Goal: Complete application form

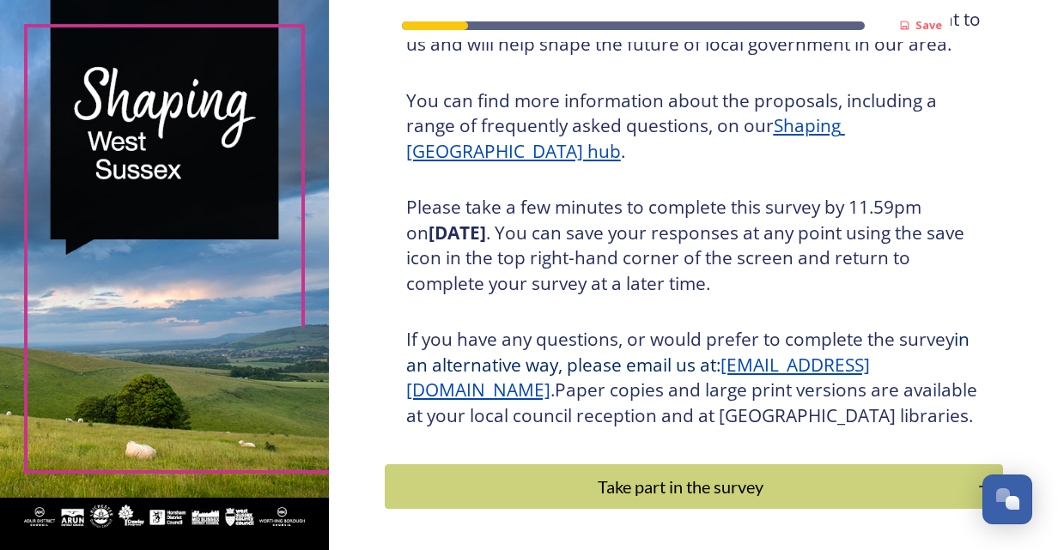
scroll to position [191, 0]
click at [690, 510] on button "Take part in the survey" at bounding box center [693, 487] width 624 height 46
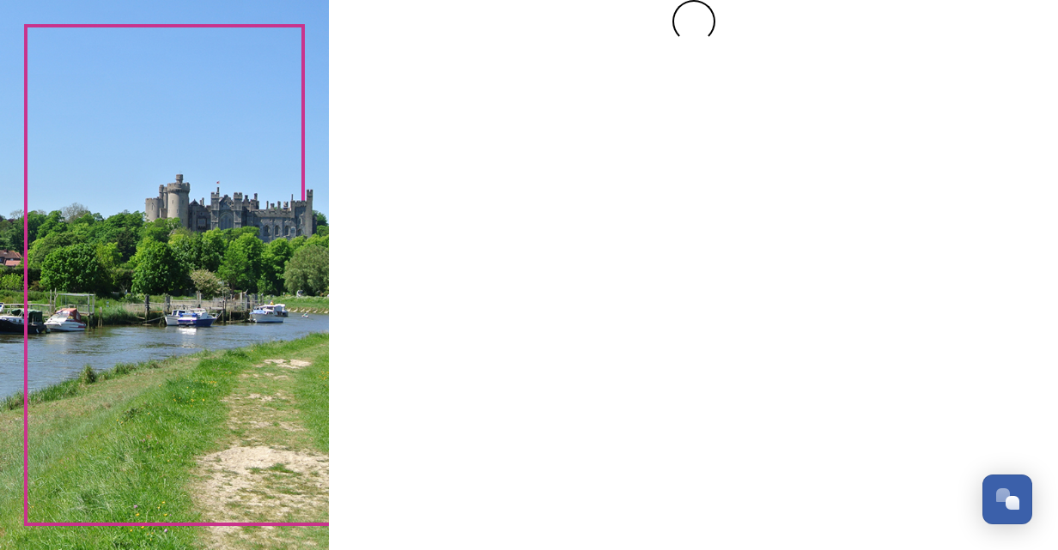
scroll to position [0, 0]
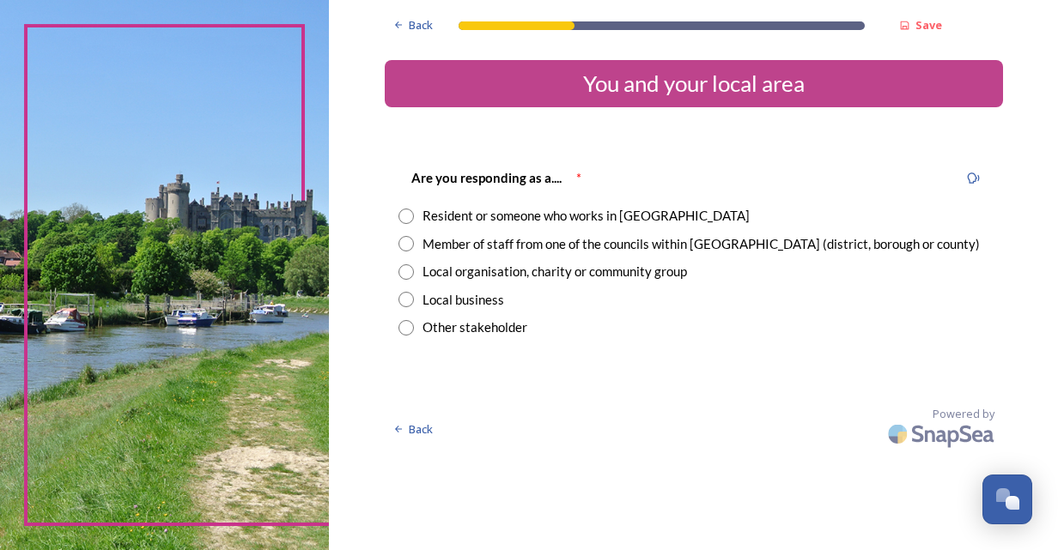
click at [407, 222] on input "radio" at bounding box center [405, 216] width 15 height 15
radio input "true"
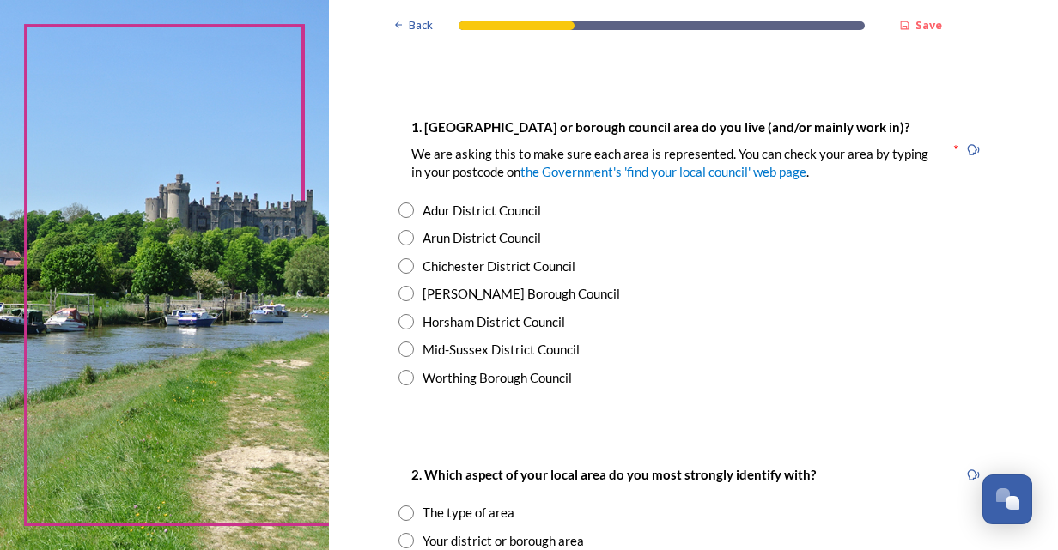
scroll to position [300, 0]
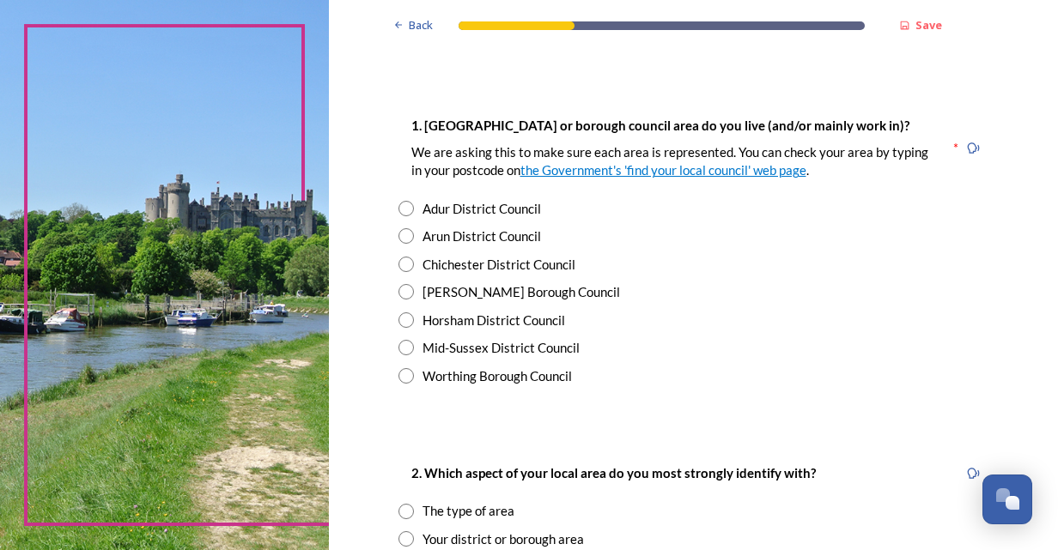
click at [398, 295] on input "radio" at bounding box center [405, 291] width 15 height 15
radio input "true"
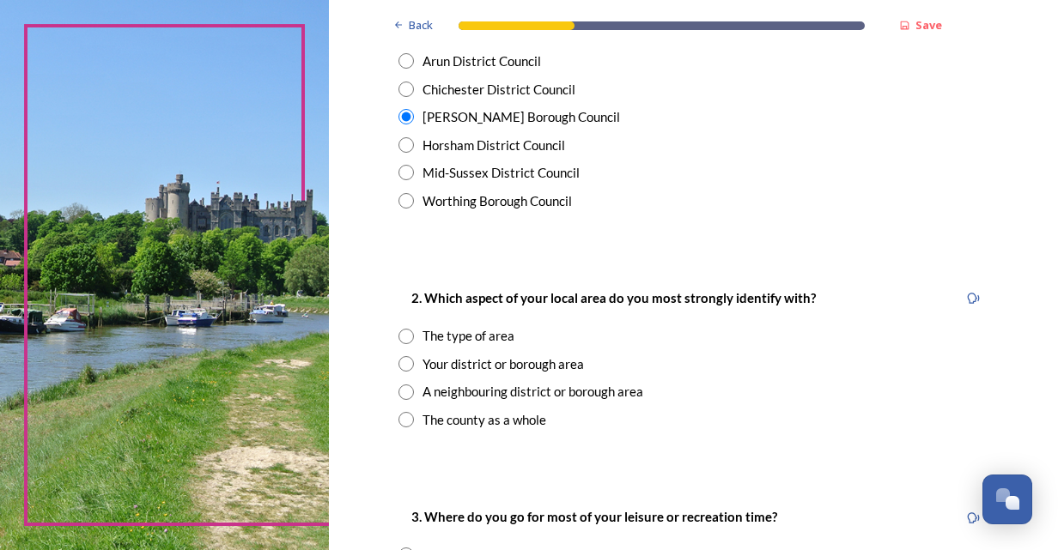
scroll to position [501, 0]
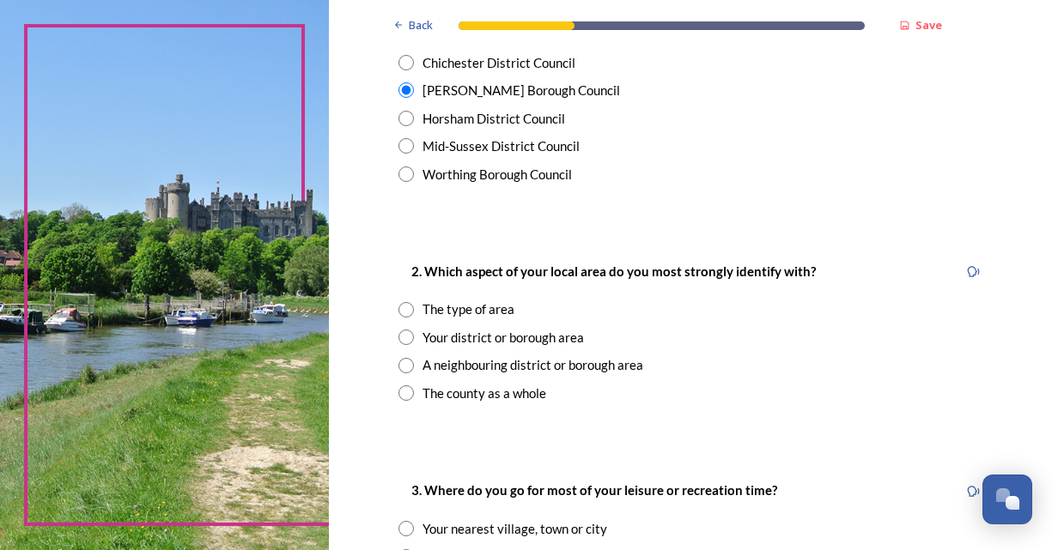
click at [402, 369] on input "radio" at bounding box center [405, 365] width 15 height 15
radio input "true"
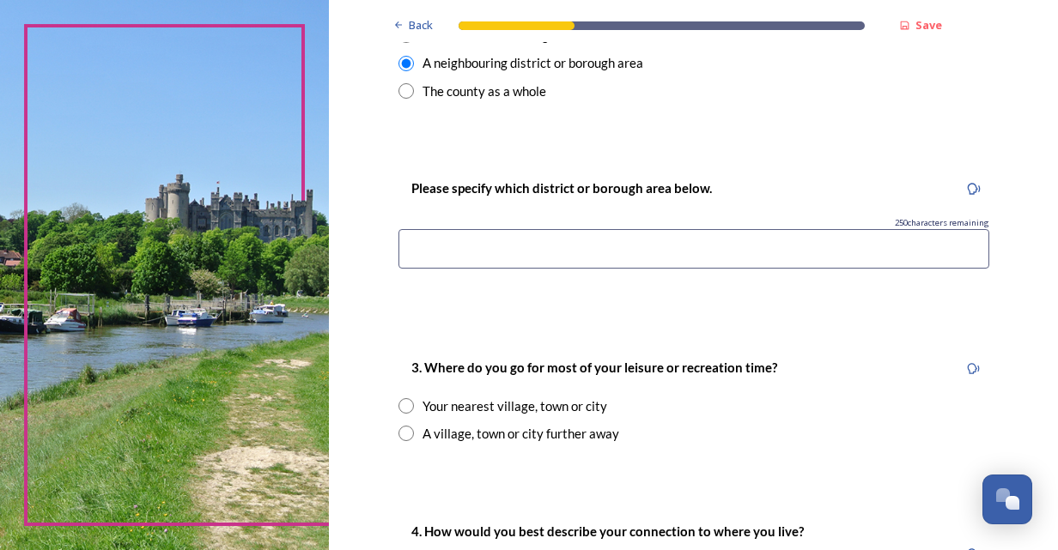
scroll to position [807, 0]
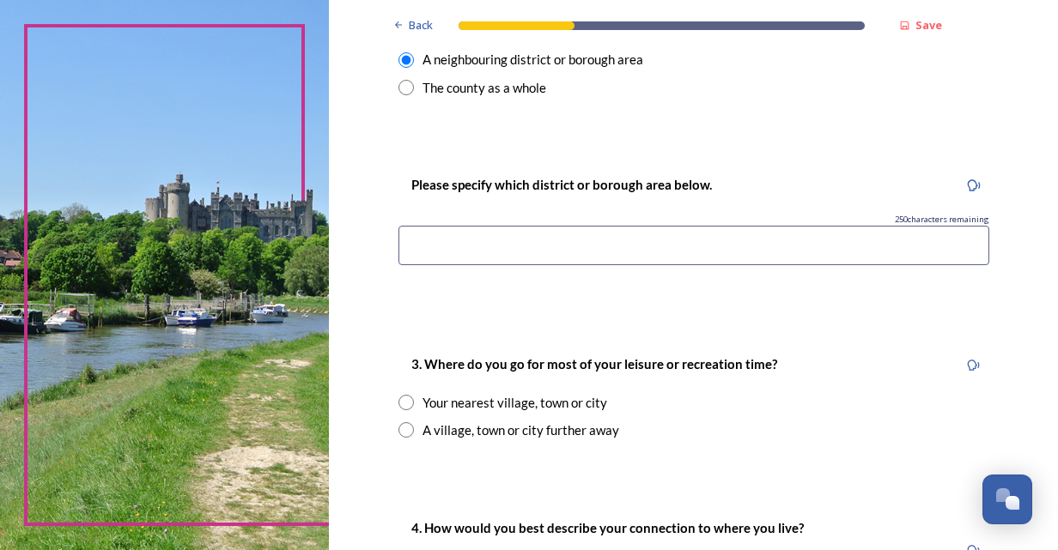
click at [423, 251] on input at bounding box center [693, 245] width 591 height 39
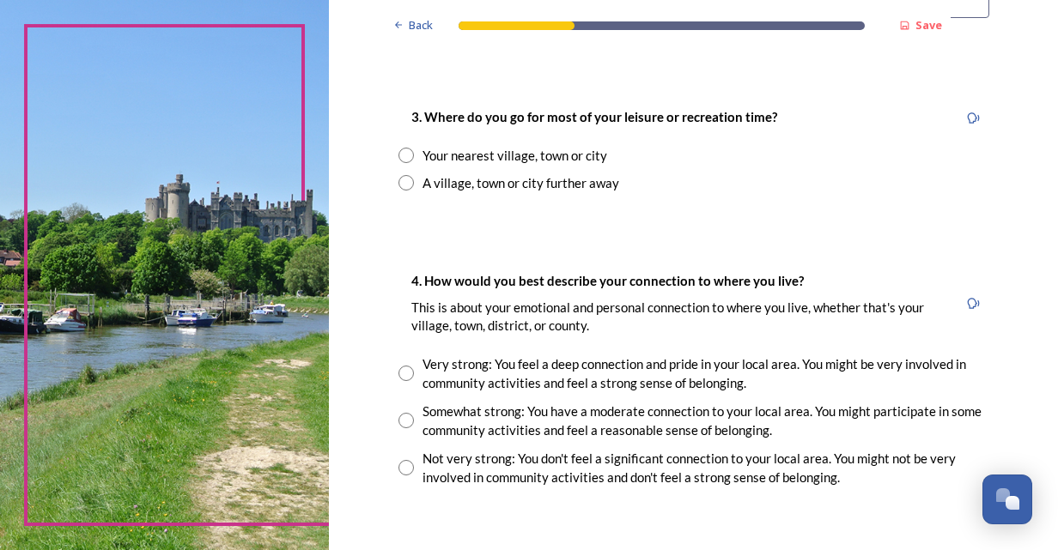
scroll to position [1054, 0]
type input "Three Bridges, Crawley Borough Council"
click at [398, 160] on input "radio" at bounding box center [405, 155] width 15 height 15
radio input "true"
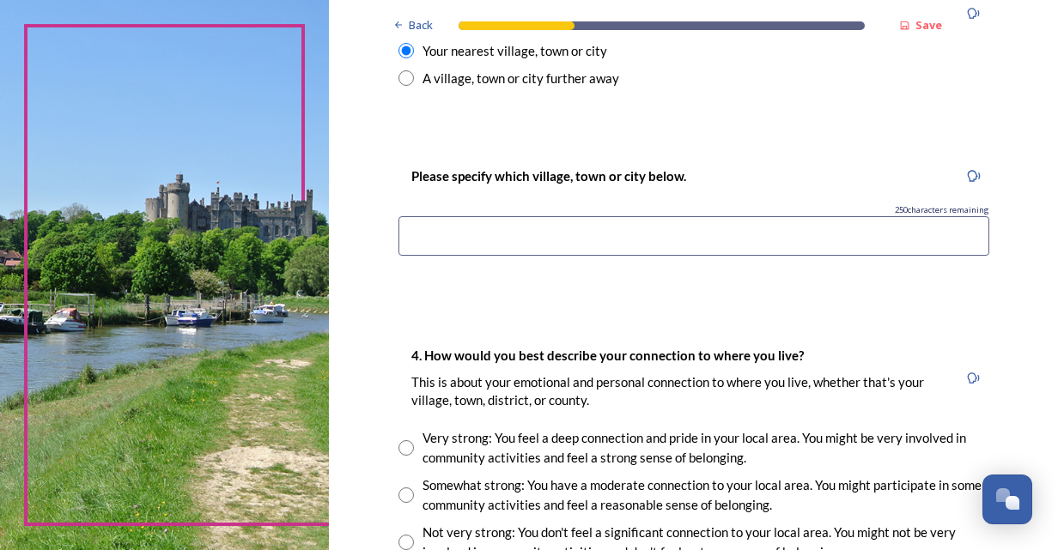
scroll to position [1163, 0]
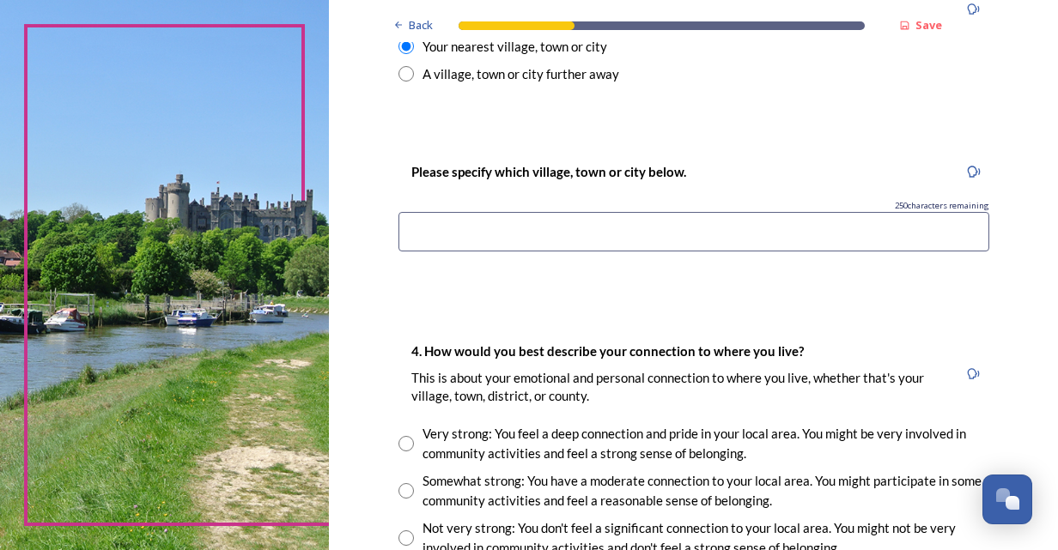
click at [481, 224] on input at bounding box center [693, 231] width 591 height 39
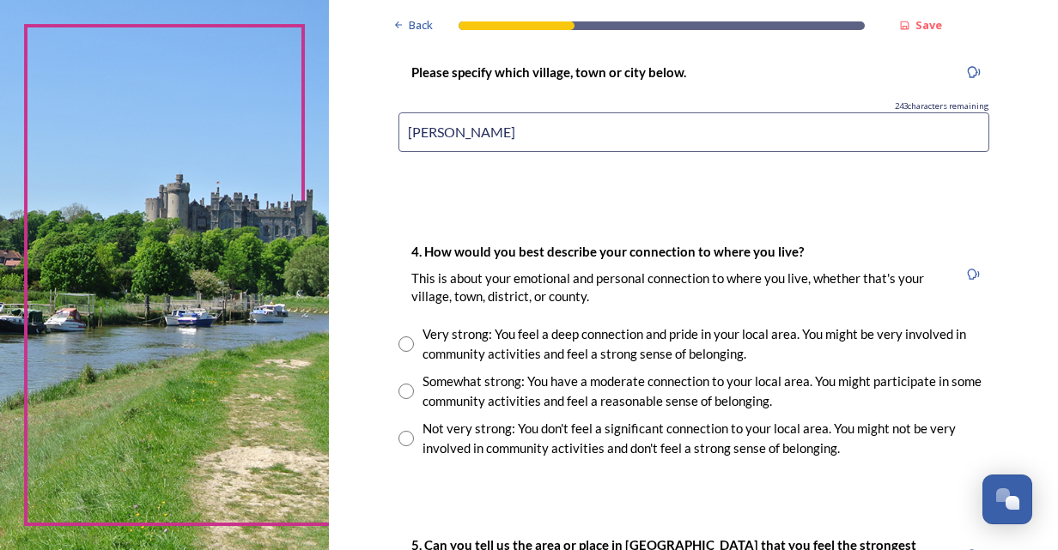
scroll to position [1266, 0]
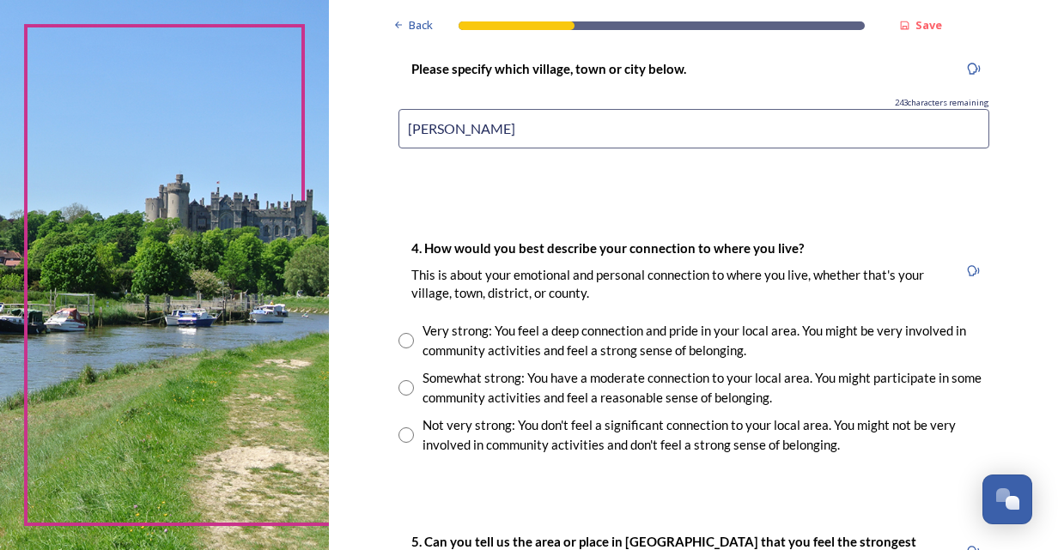
type input "Crawley"
click at [398, 340] on input "radio" at bounding box center [405, 340] width 15 height 15
radio input "true"
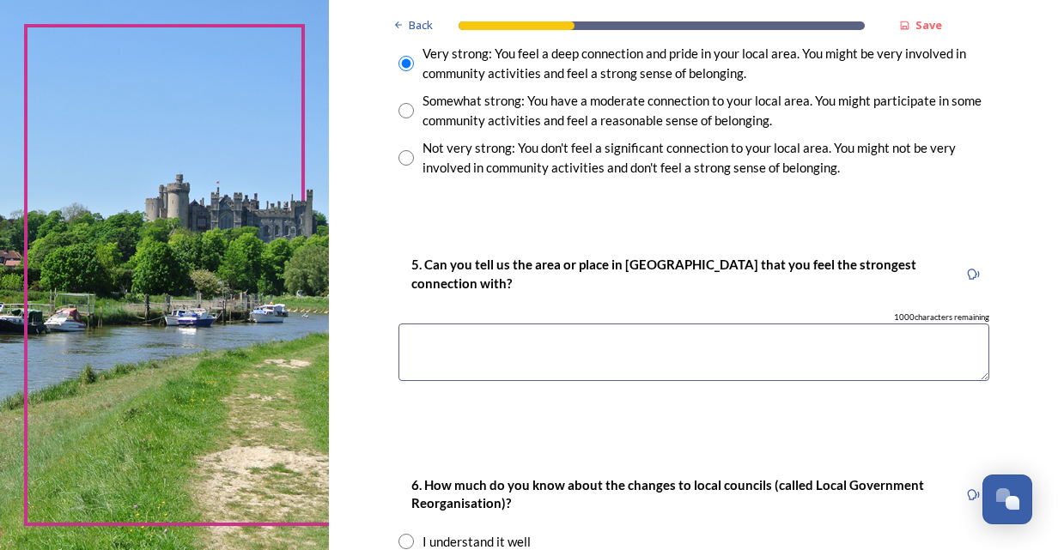
scroll to position [1545, 0]
click at [450, 339] on textarea at bounding box center [693, 352] width 591 height 58
type textarea "c"
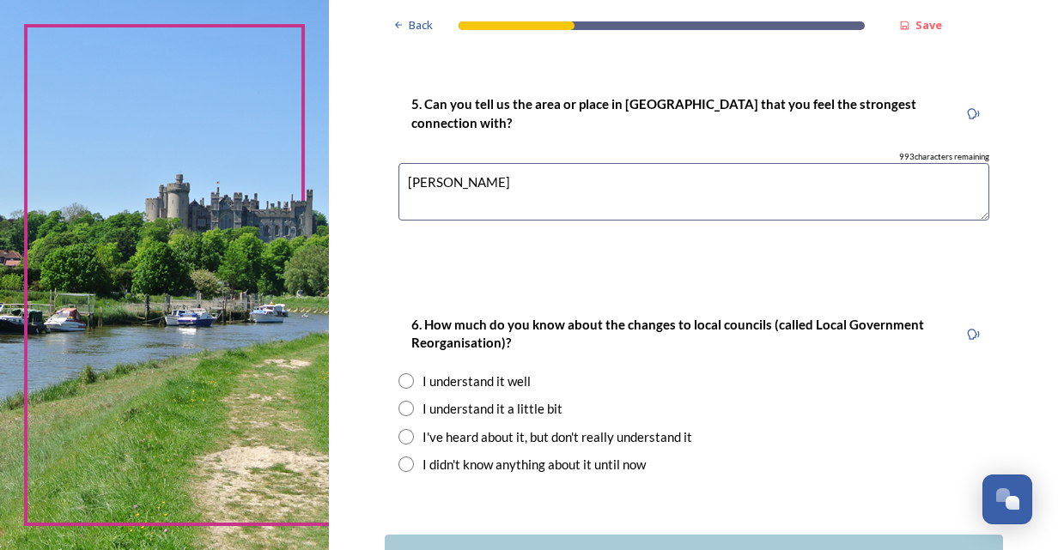
scroll to position [1705, 0]
type textarea "Crawley"
click at [398, 379] on input "radio" at bounding box center [405, 380] width 15 height 15
radio input "true"
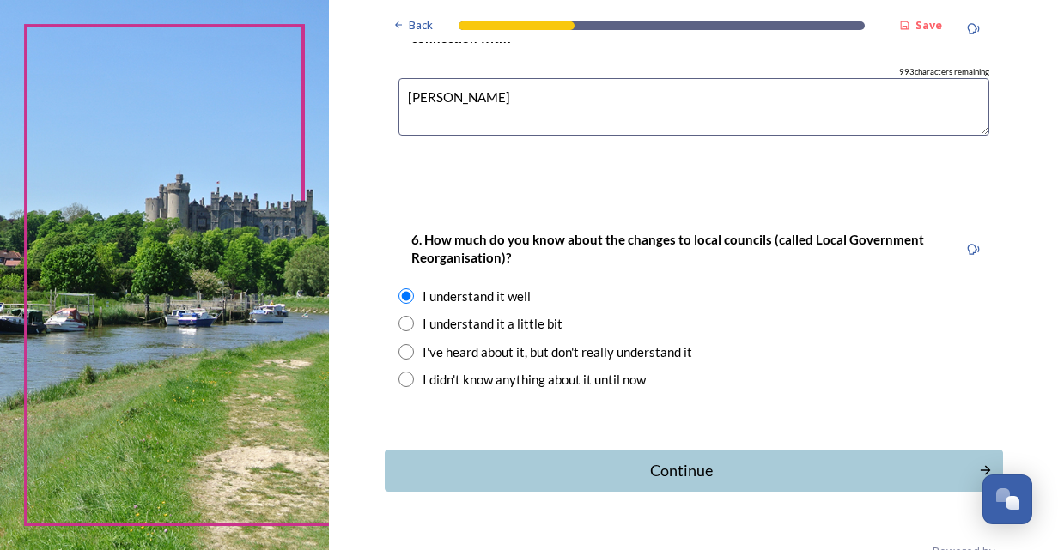
scroll to position [1828, 0]
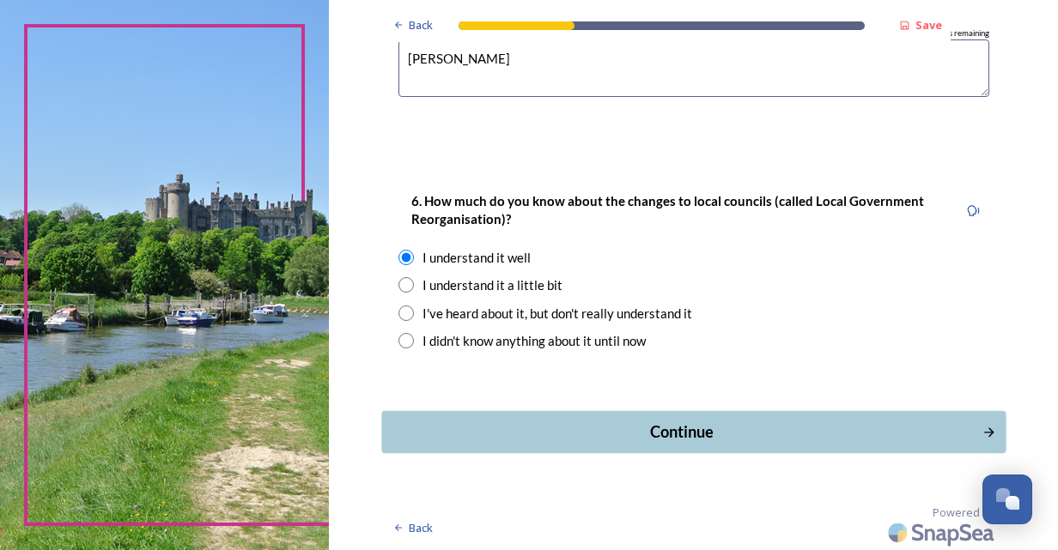
click at [681, 428] on div "Continue" at bounding box center [681, 432] width 581 height 23
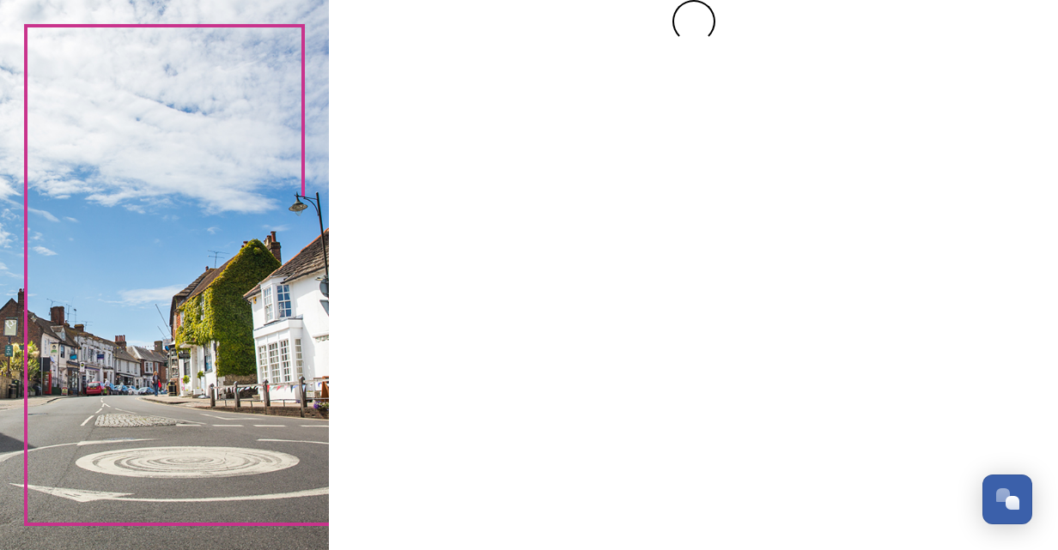
scroll to position [0, 0]
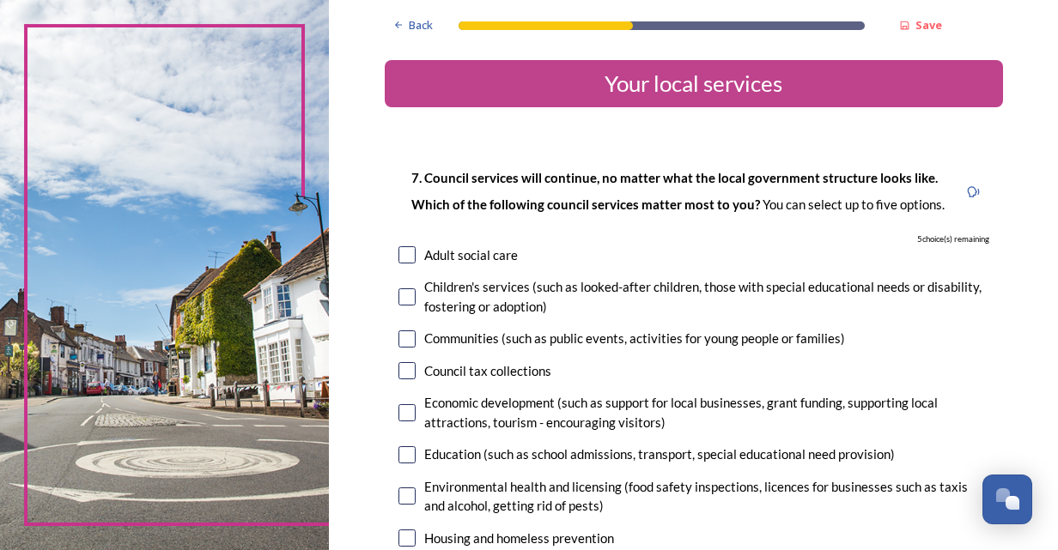
click at [399, 300] on input "checkbox" at bounding box center [406, 296] width 17 height 17
checkbox input "true"
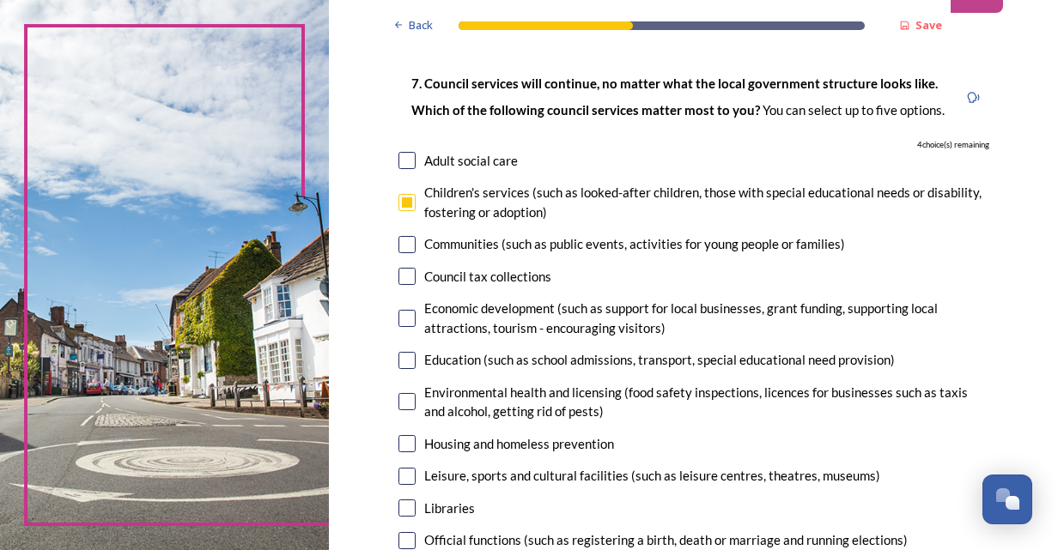
scroll to position [113, 0]
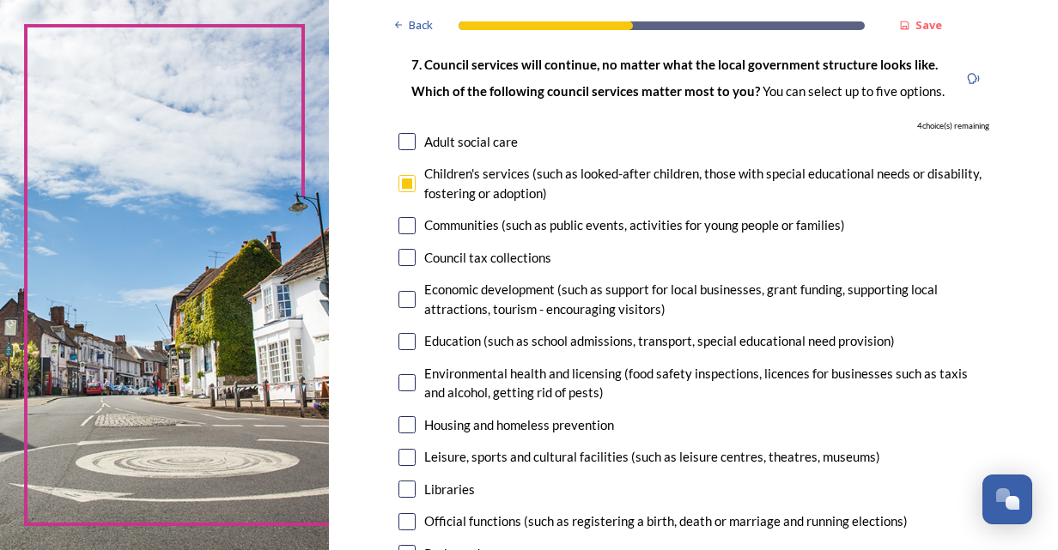
click at [398, 303] on input "checkbox" at bounding box center [406, 299] width 17 height 17
checkbox input "true"
click at [398, 345] on input "checkbox" at bounding box center [406, 341] width 17 height 17
checkbox input "true"
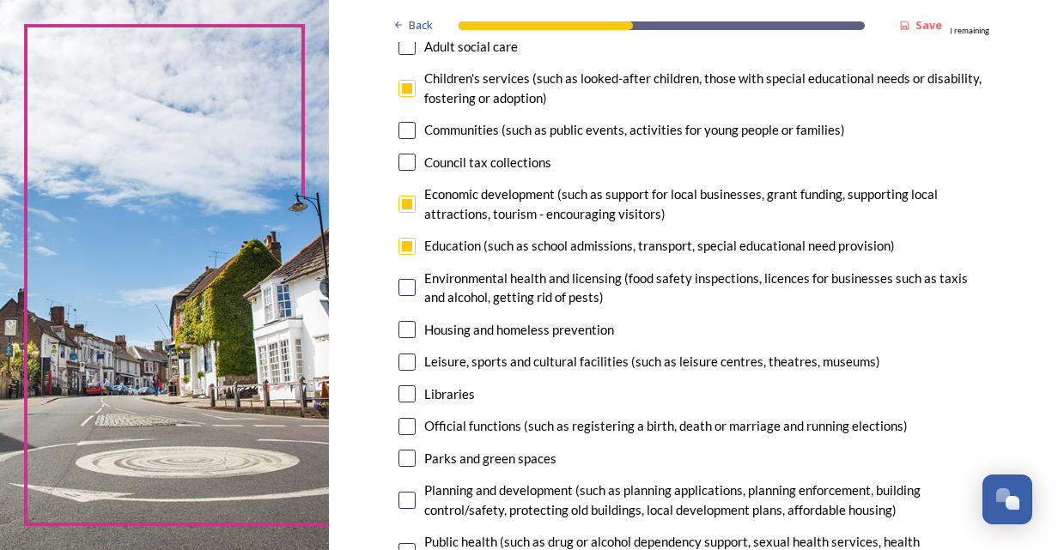
scroll to position [212, 0]
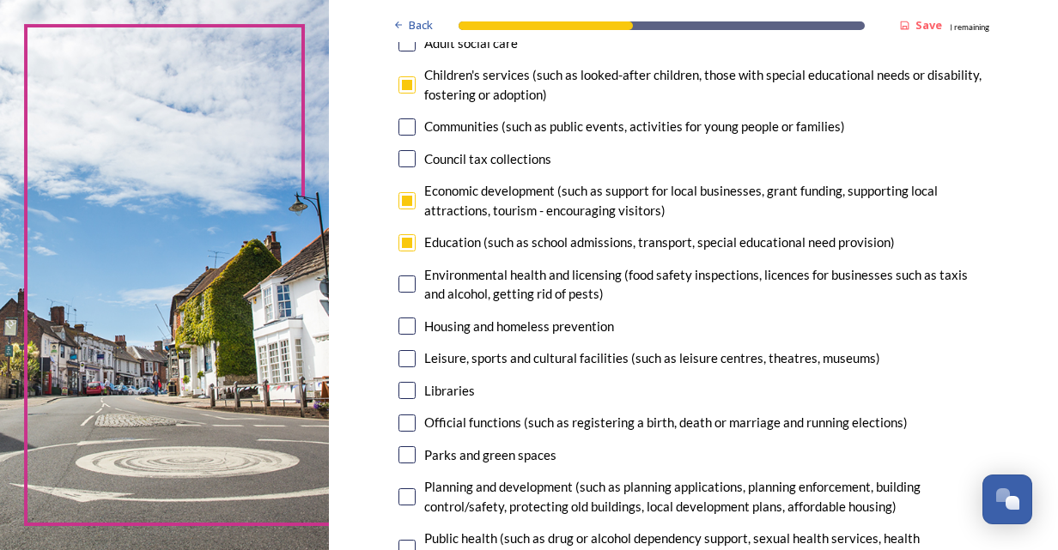
click at [402, 323] on input "checkbox" at bounding box center [406, 326] width 17 height 17
checkbox input "true"
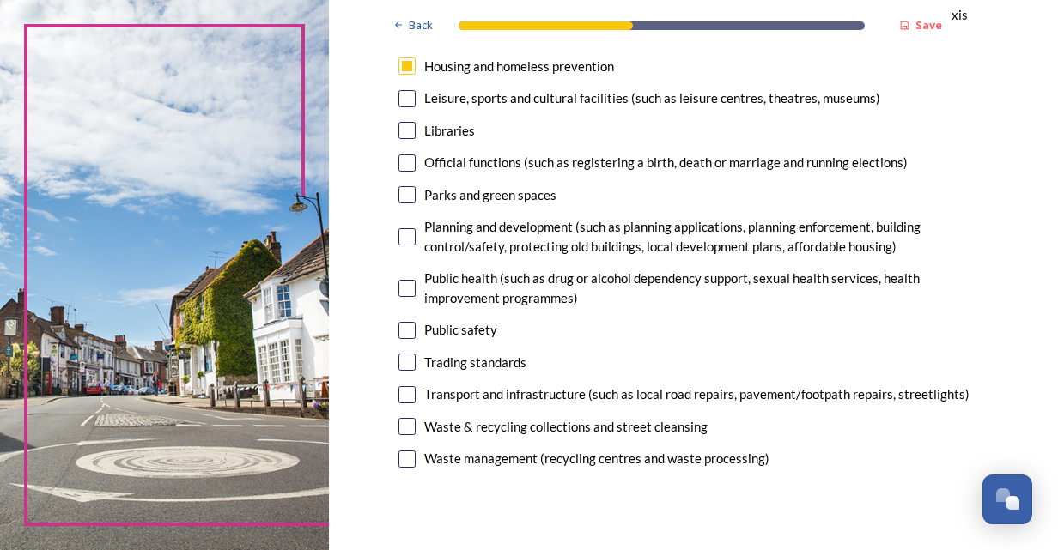
scroll to position [496, 0]
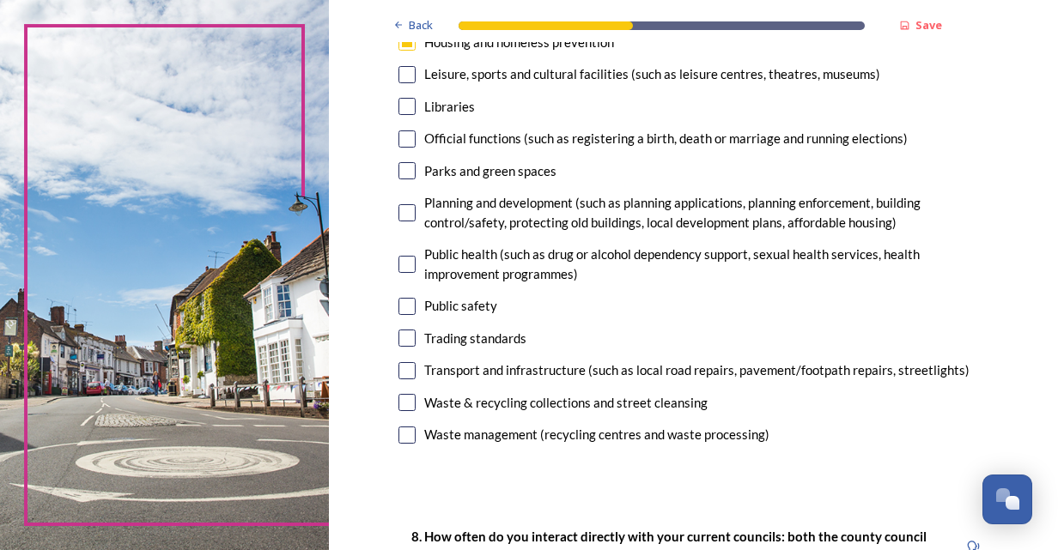
click at [398, 219] on input "checkbox" at bounding box center [406, 212] width 17 height 17
checkbox input "true"
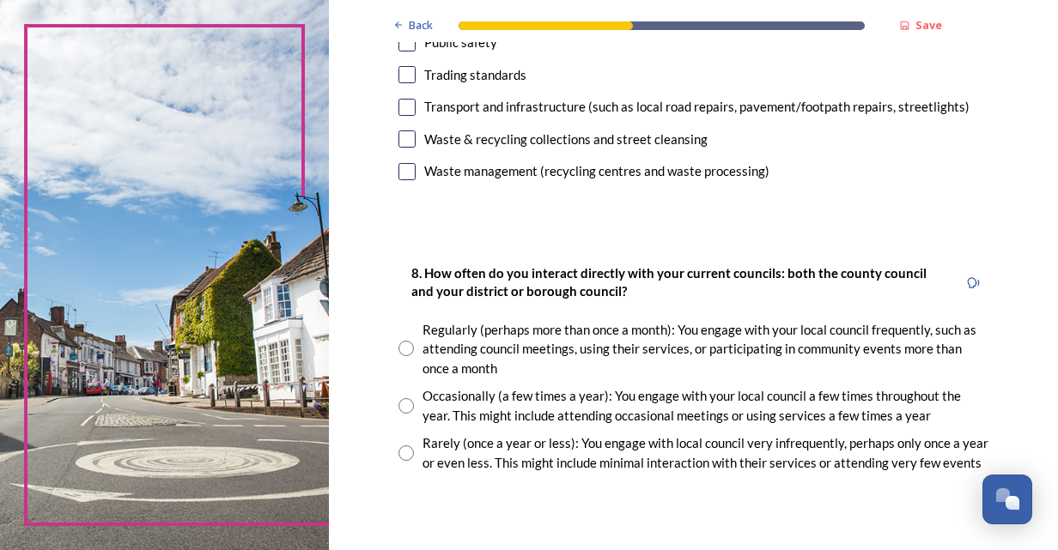
scroll to position [762, 0]
click at [398, 354] on input "radio" at bounding box center [405, 346] width 15 height 15
radio input "true"
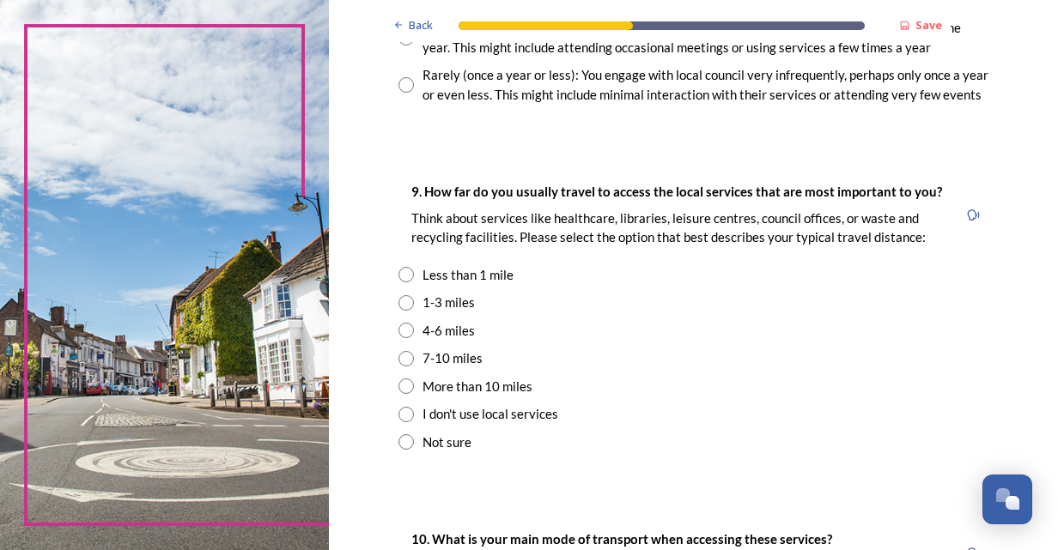
scroll to position [1127, 0]
click at [398, 307] on input "radio" at bounding box center [405, 303] width 15 height 15
radio input "true"
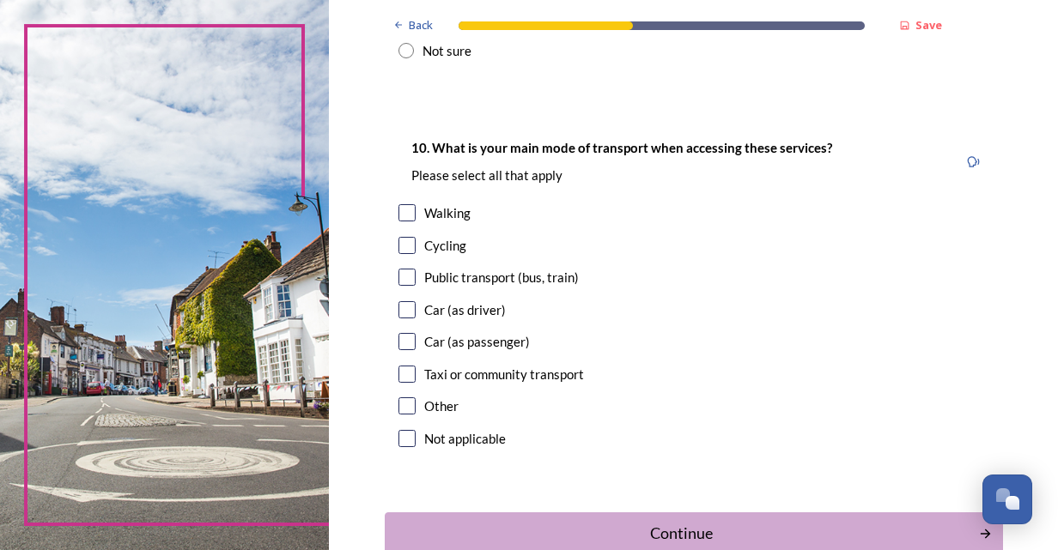
scroll to position [1524, 0]
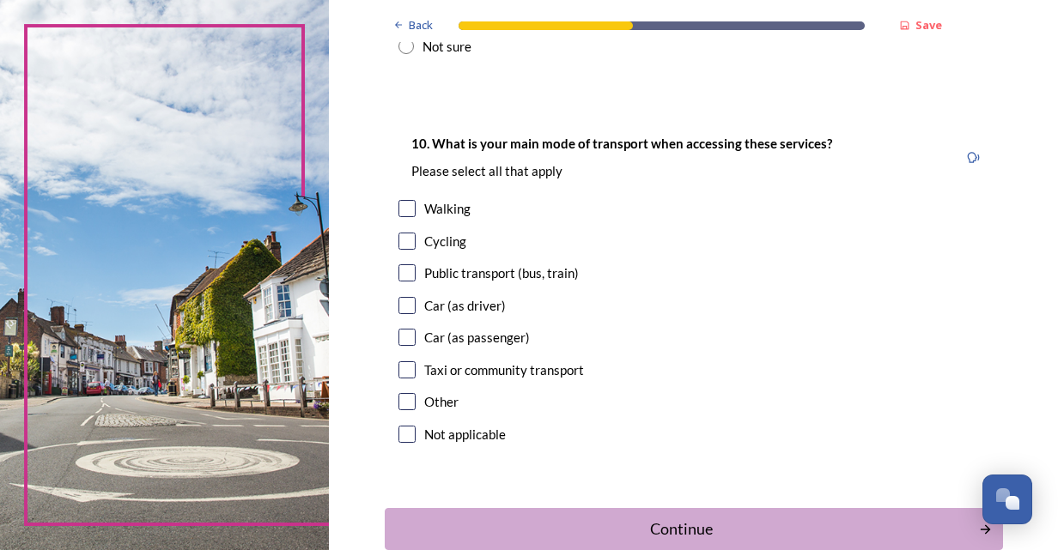
click at [400, 304] on input "checkbox" at bounding box center [406, 305] width 17 height 17
checkbox input "true"
click at [402, 204] on input "checkbox" at bounding box center [406, 208] width 17 height 17
checkbox input "true"
click at [398, 276] on input "checkbox" at bounding box center [406, 272] width 17 height 17
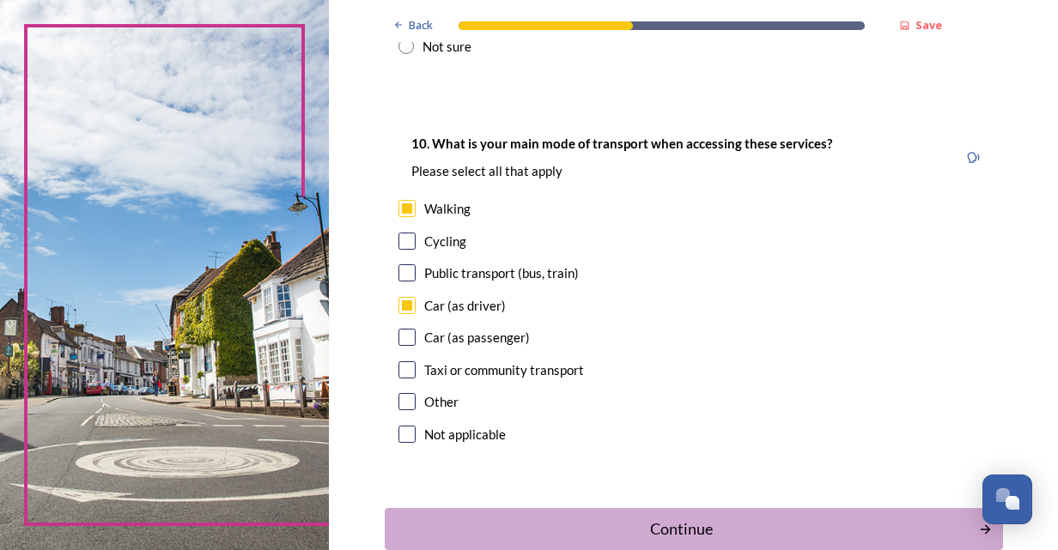
checkbox input "true"
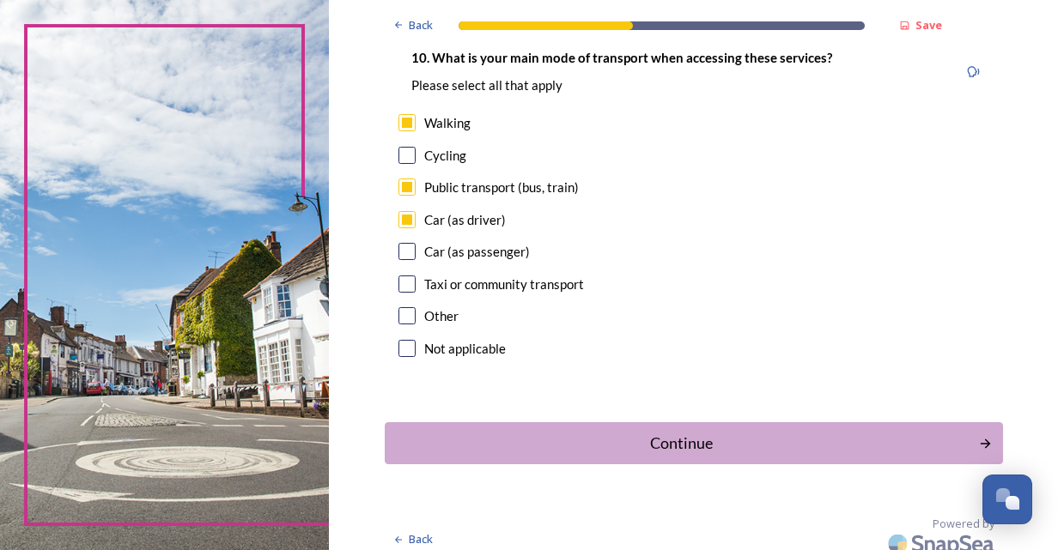
scroll to position [1623, 0]
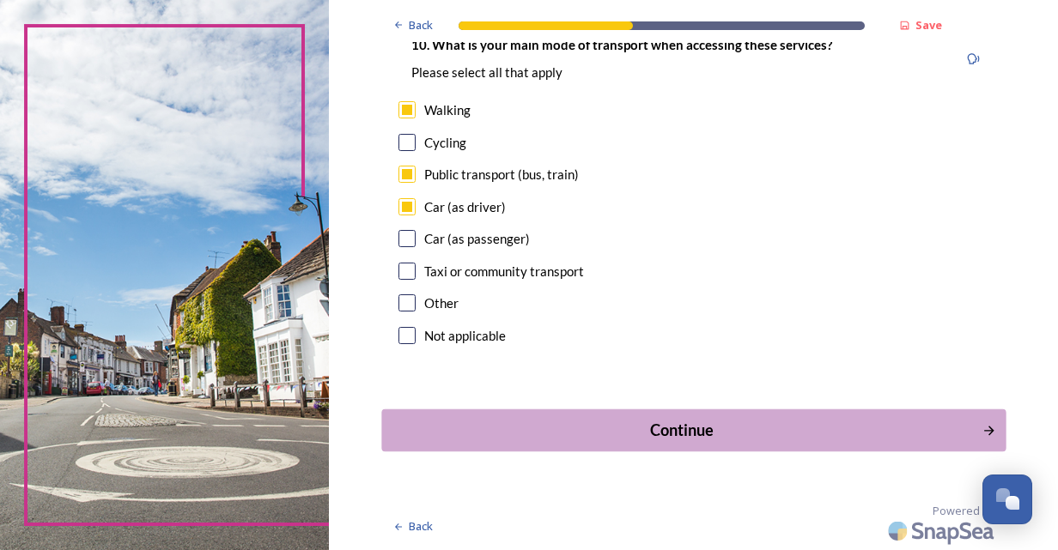
click at [714, 434] on div "Continue" at bounding box center [681, 430] width 581 height 23
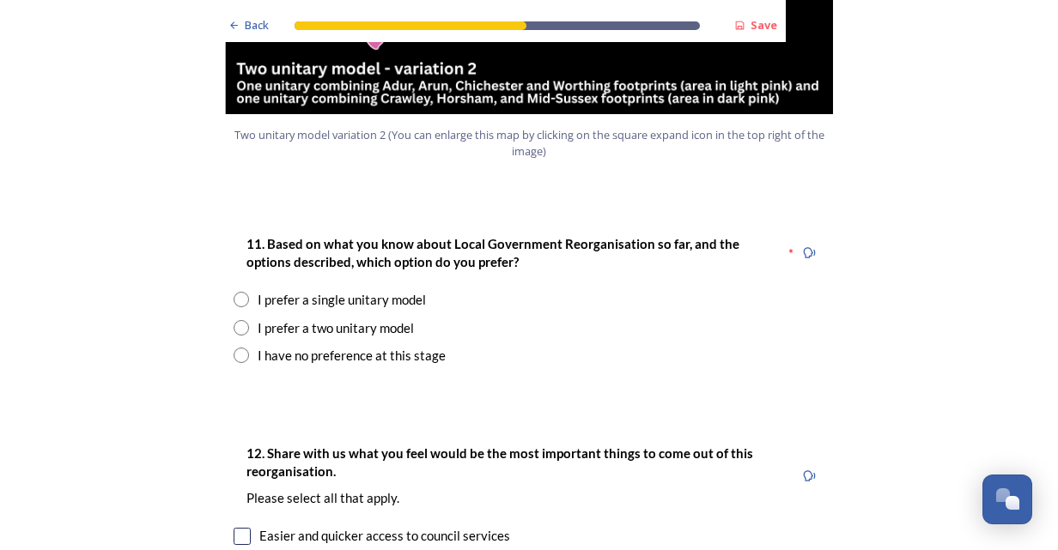
scroll to position [2170, 0]
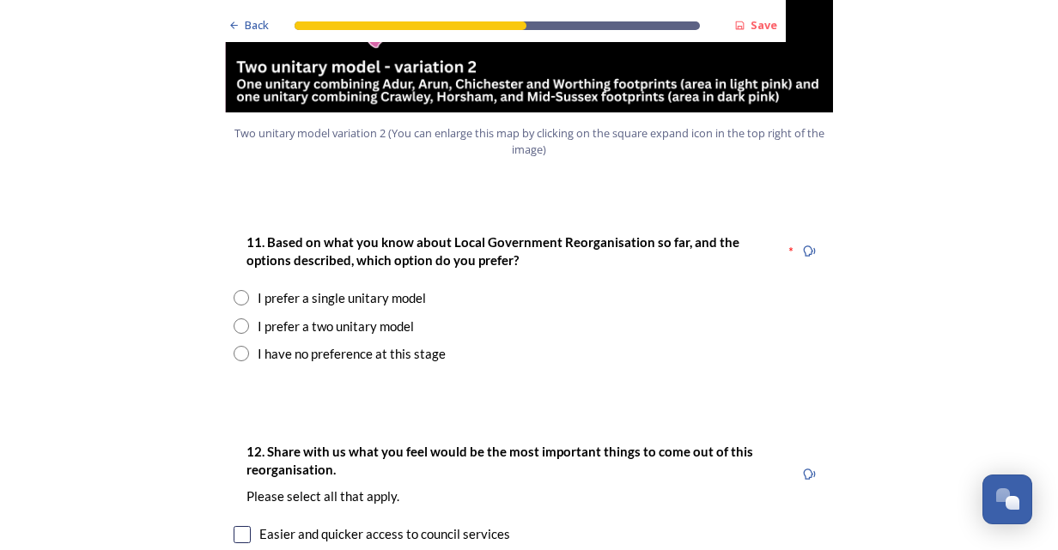
click at [239, 346] on input "radio" at bounding box center [241, 353] width 15 height 15
radio input "true"
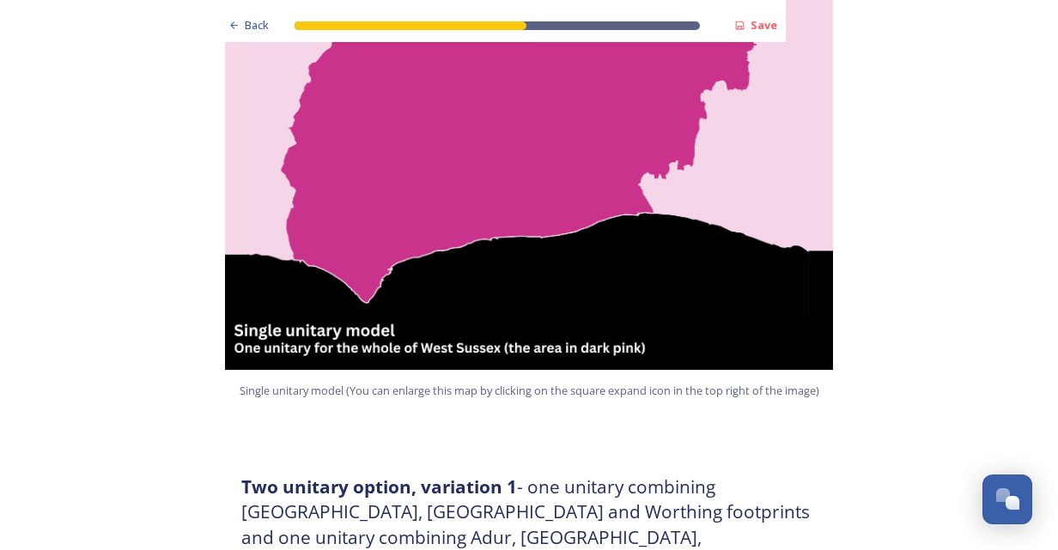
scroll to position [552, 0]
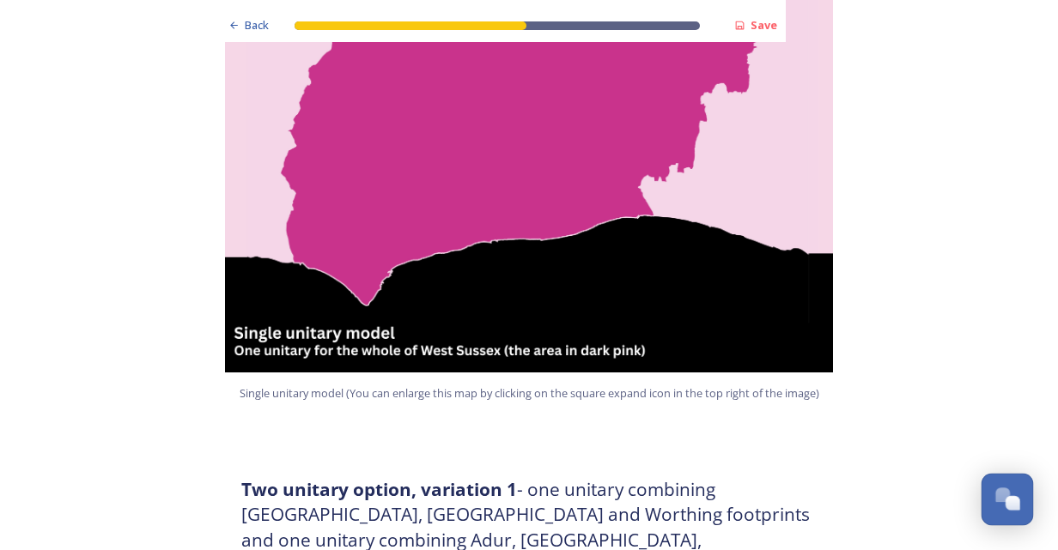
click at [1007, 503] on div "Open Chat" at bounding box center [1012, 503] width 15 height 15
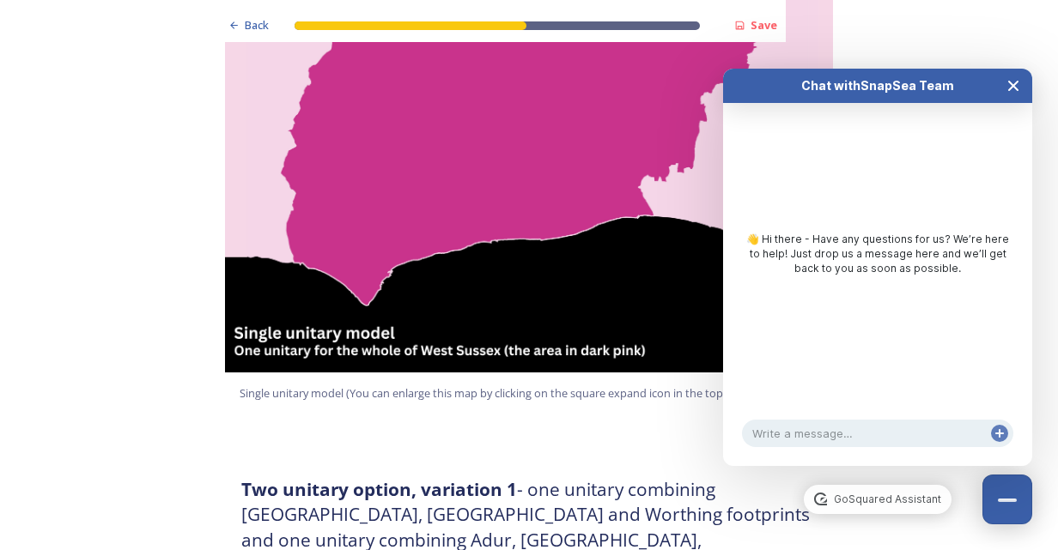
click at [1019, 95] on button "Close Chat" at bounding box center [1013, 86] width 38 height 34
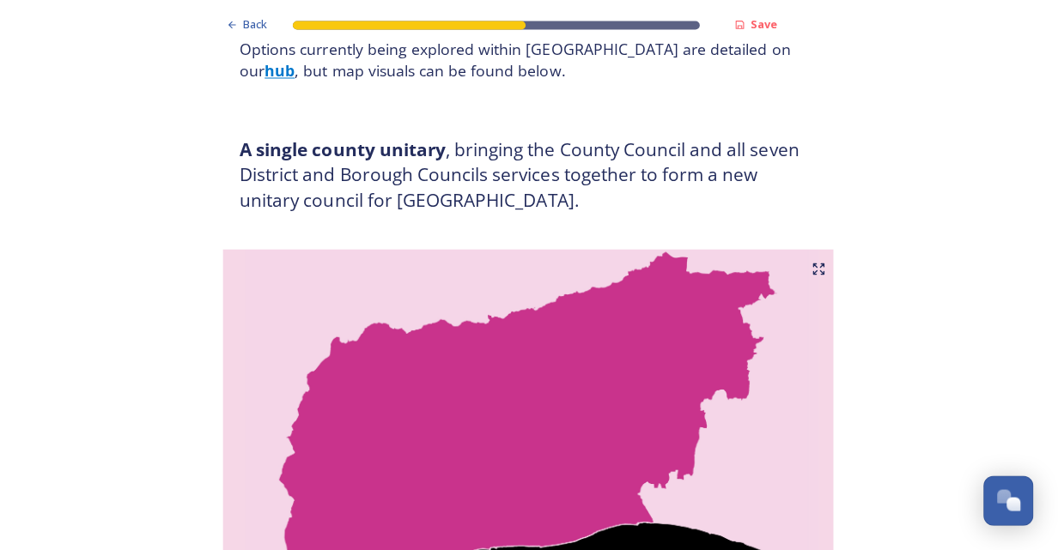
scroll to position [246, 0]
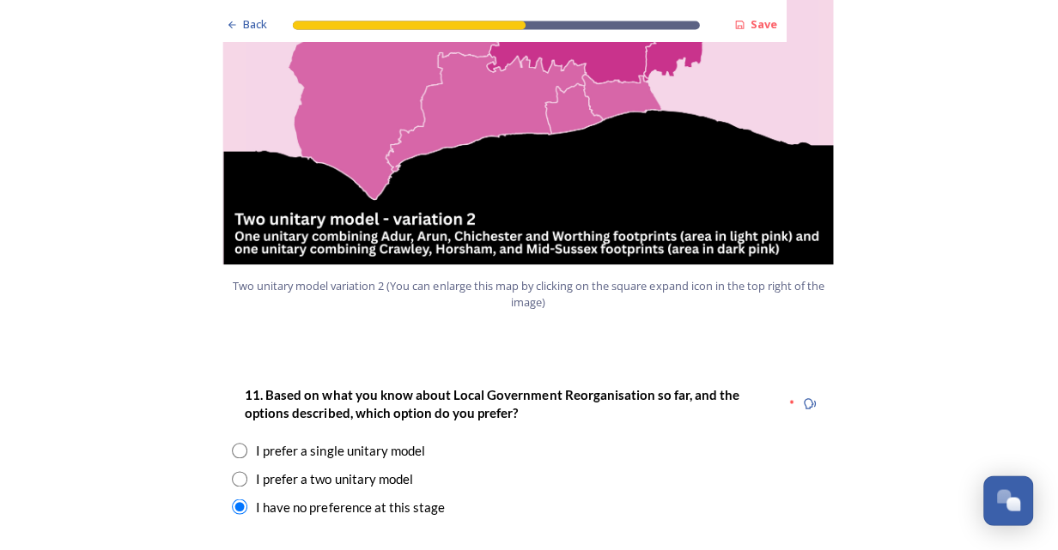
scroll to position [2021, 0]
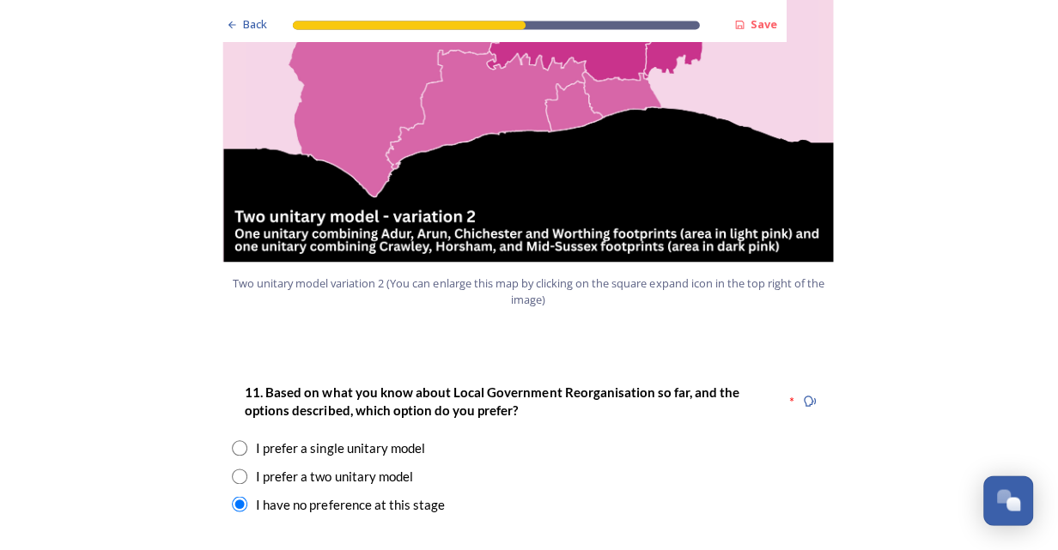
click at [235, 440] on input "radio" at bounding box center [241, 447] width 15 height 15
radio input "true"
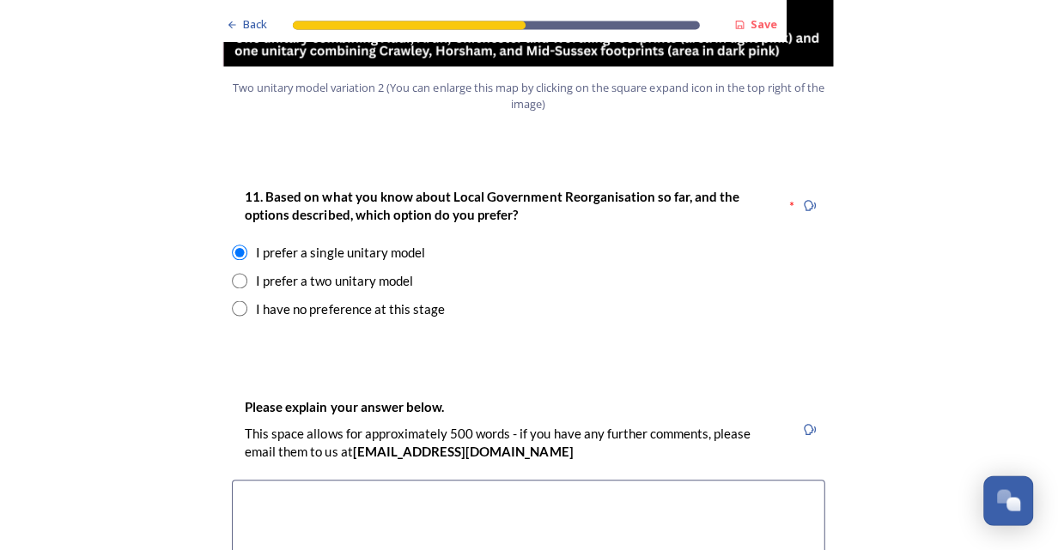
scroll to position [2220, 0]
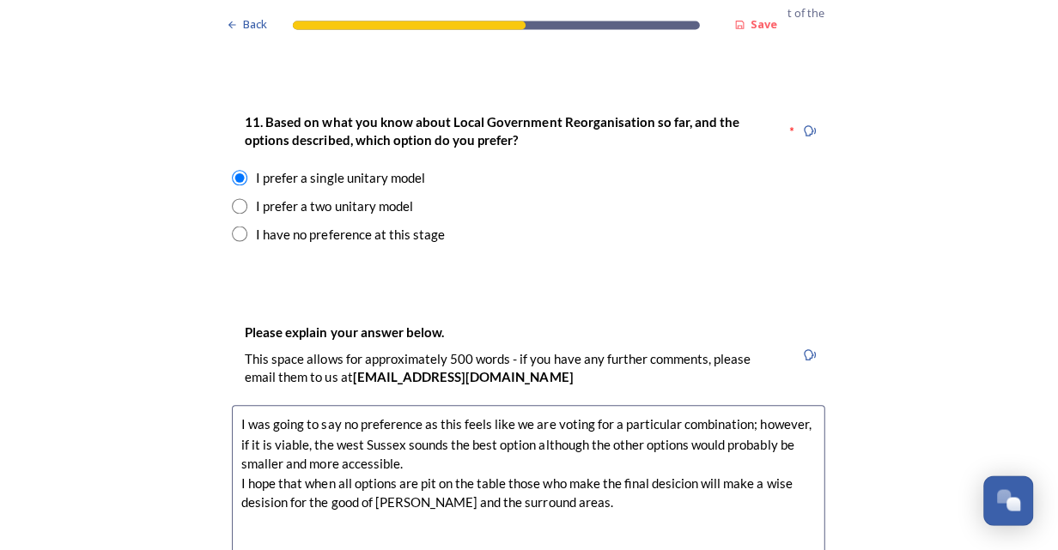
scroll to position [2293, 0]
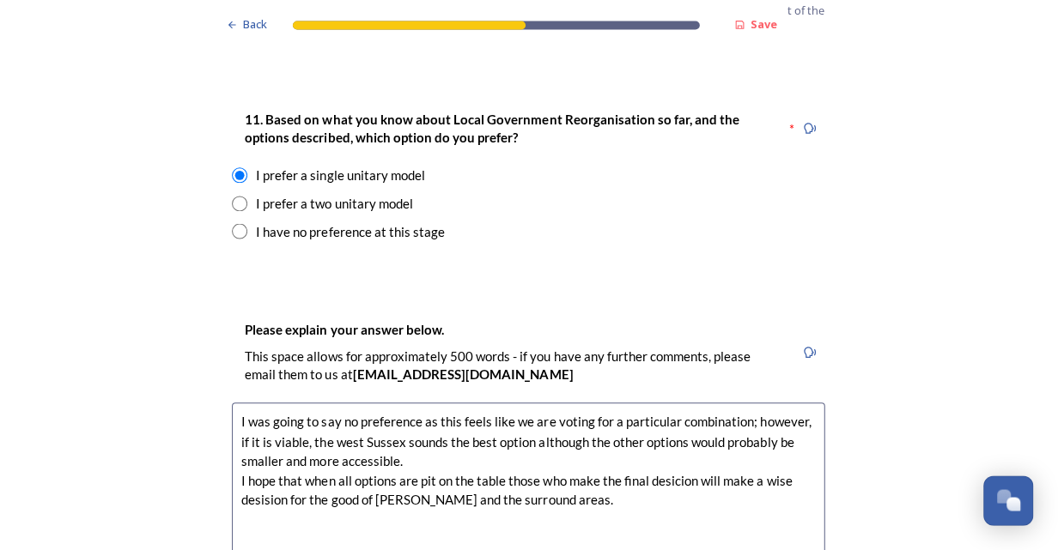
click at [663, 429] on textarea "I was going to say no preference as this feels like we are voting for a particu…" at bounding box center [529, 498] width 591 height 193
click at [671, 422] on textarea "I was going to say no preference as this feels like we are voting for a particu…" at bounding box center [529, 498] width 591 height 193
click at [719, 495] on textarea "I was going to say no preference as this feels like we are voting for a particu…" at bounding box center [529, 498] width 591 height 193
click at [671, 422] on textarea "I was going to say no preference as this feels like we are voting for a particu…" at bounding box center [529, 498] width 591 height 193
click at [267, 449] on textarea "I was going to say no preference as this feels like we are voting for a particu…" at bounding box center [529, 498] width 591 height 193
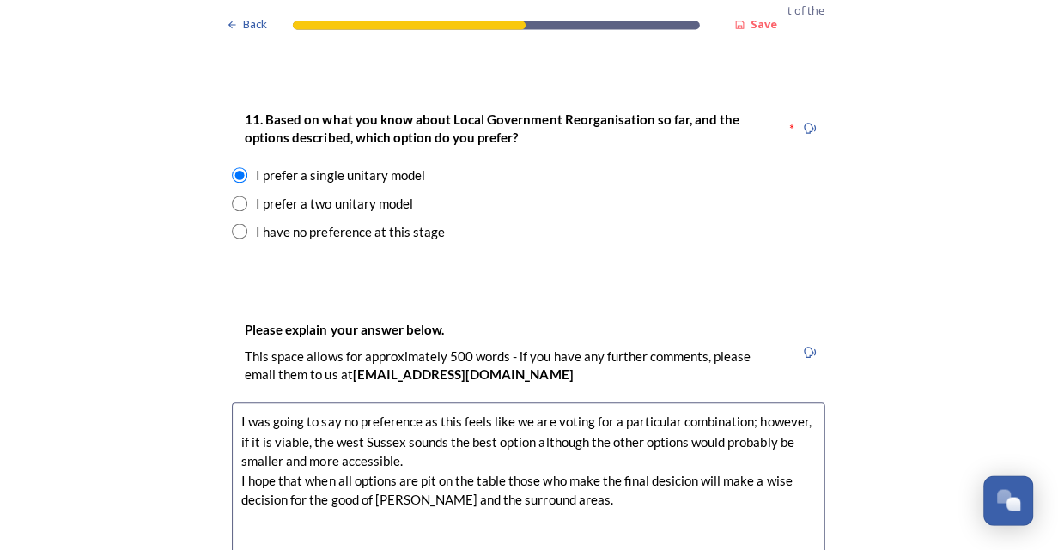
click at [682, 434] on textarea "I was going to say no preference as this feels like we are voting for a particu…" at bounding box center [529, 498] width 591 height 193
click at [579, 452] on textarea "I was going to say no preference as this feels like we are voting for a particu…" at bounding box center [529, 498] width 591 height 193
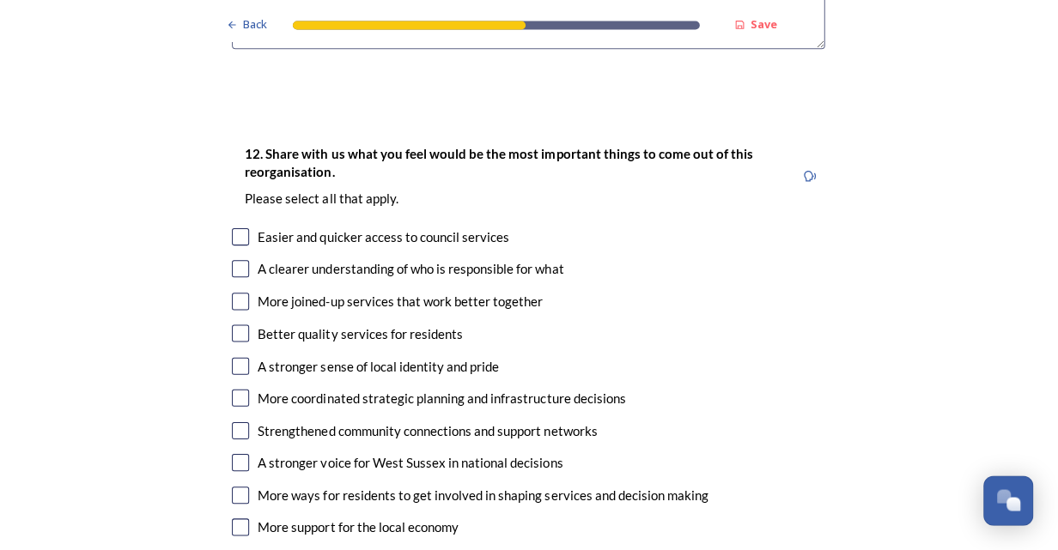
scroll to position [2835, 0]
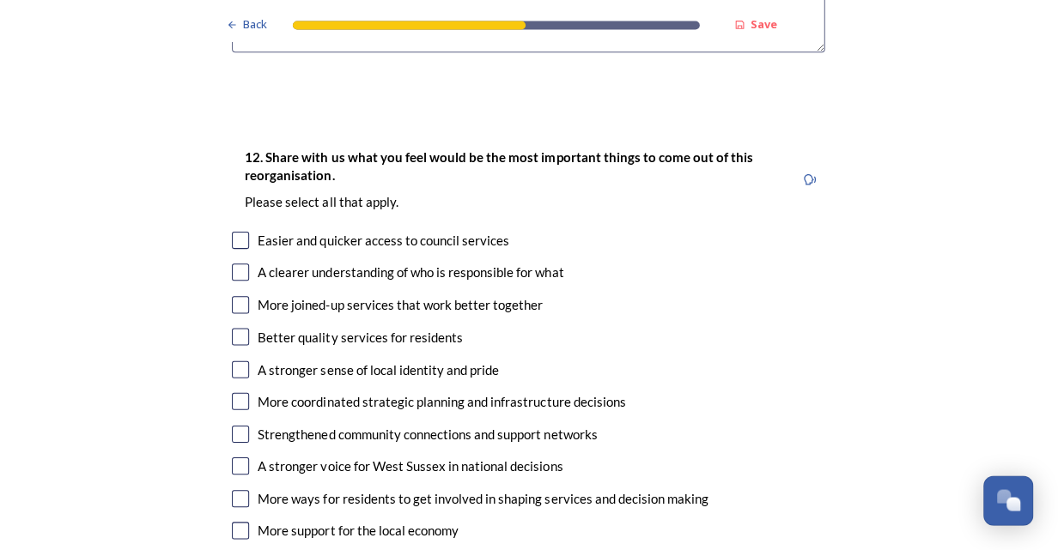
type textarea "I was going to say no preference as this feels like we are voting for a particu…"
click at [234, 296] on input "checkbox" at bounding box center [242, 304] width 17 height 17
checkbox input "true"
click at [238, 328] on input "checkbox" at bounding box center [242, 336] width 17 height 17
checkbox input "true"
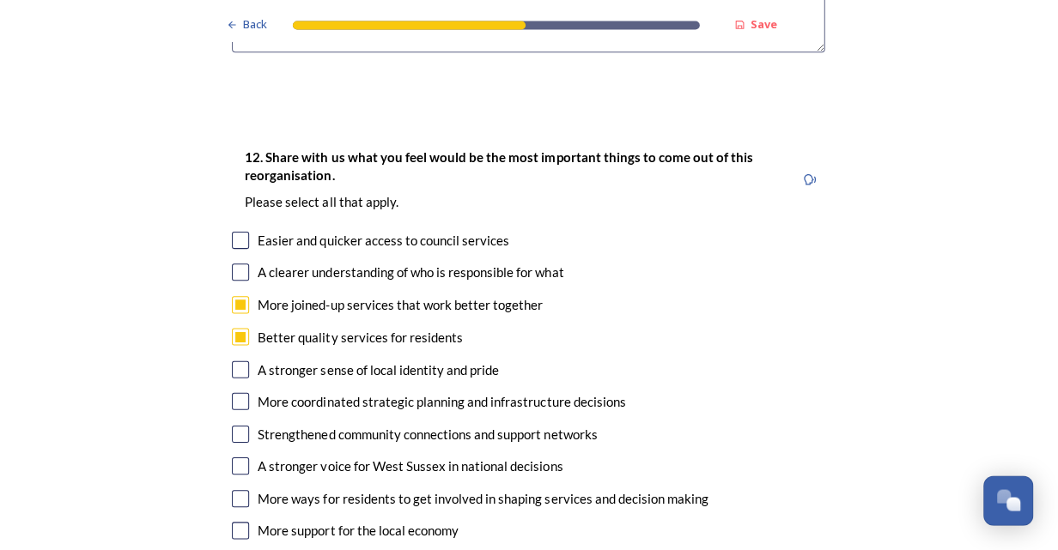
click at [240, 392] on input "checkbox" at bounding box center [242, 400] width 17 height 17
checkbox input "true"
click at [234, 457] on input "checkbox" at bounding box center [242, 465] width 17 height 17
checkbox input "true"
click at [239, 521] on input "checkbox" at bounding box center [242, 529] width 17 height 17
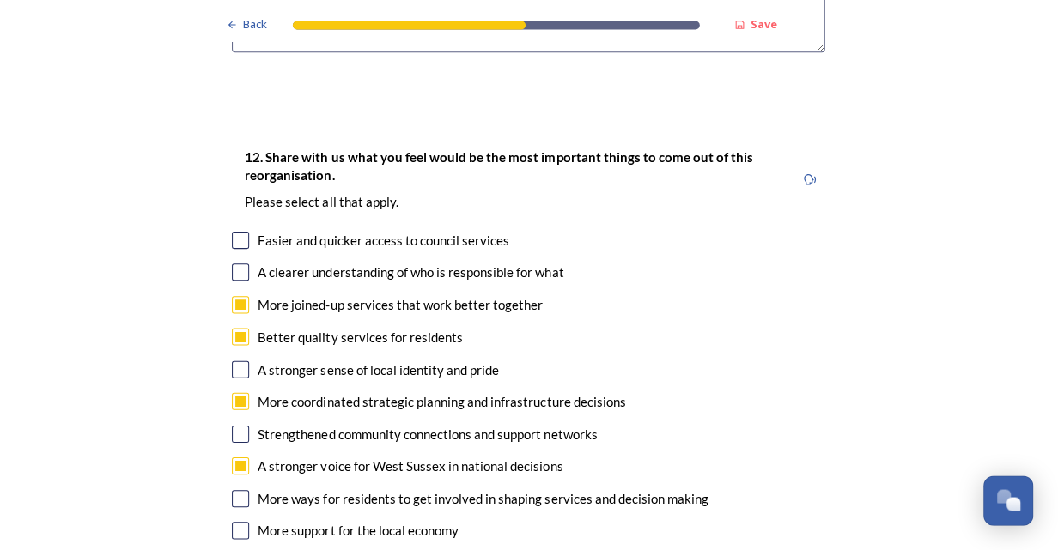
checkbox input "true"
click at [239, 489] on input "checkbox" at bounding box center [242, 497] width 17 height 17
checkbox input "true"
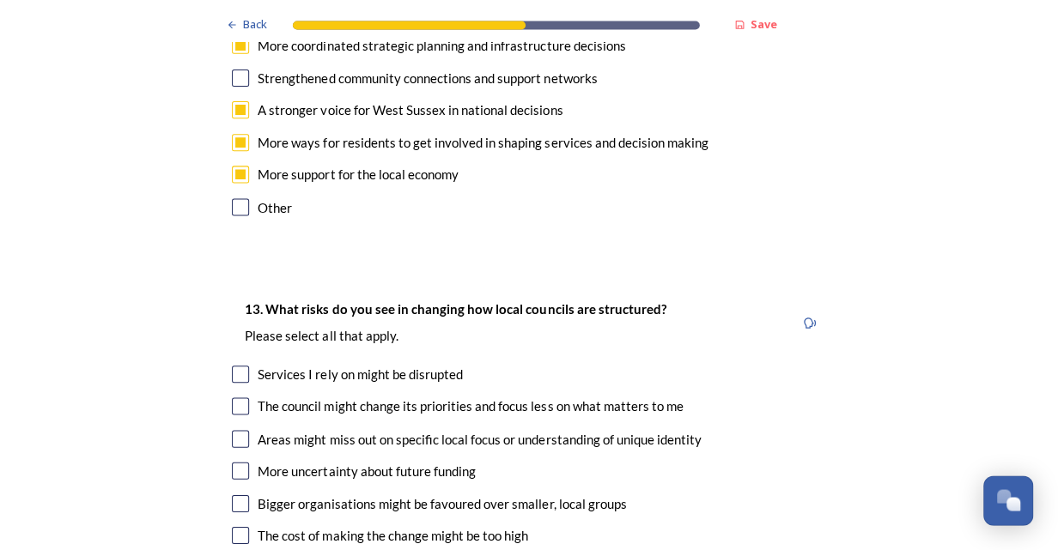
scroll to position [3191, 0]
click at [234, 364] on input "checkbox" at bounding box center [242, 372] width 17 height 17
checkbox input "true"
click at [238, 396] on input "checkbox" at bounding box center [242, 404] width 17 height 17
checkbox input "true"
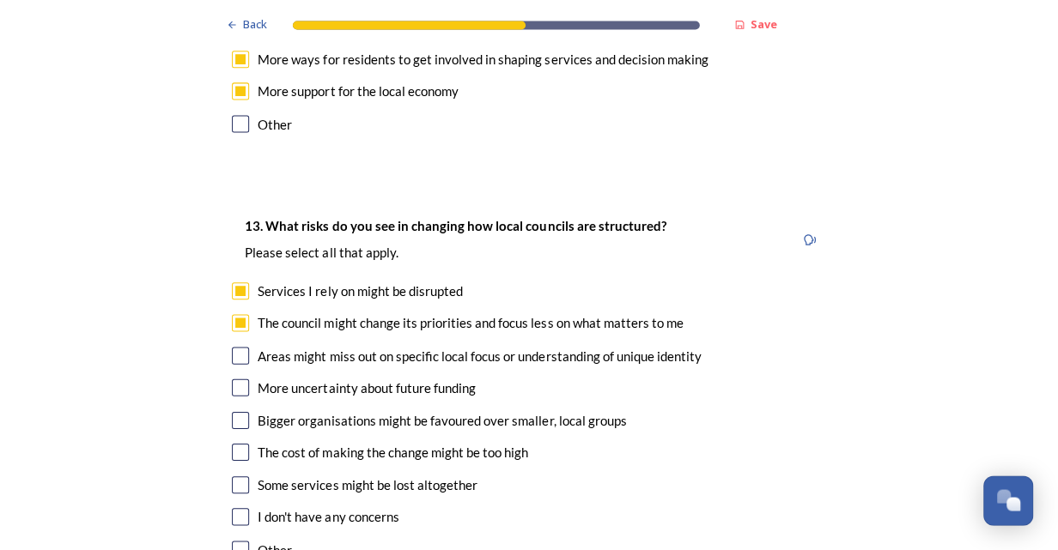
scroll to position [3276, 0]
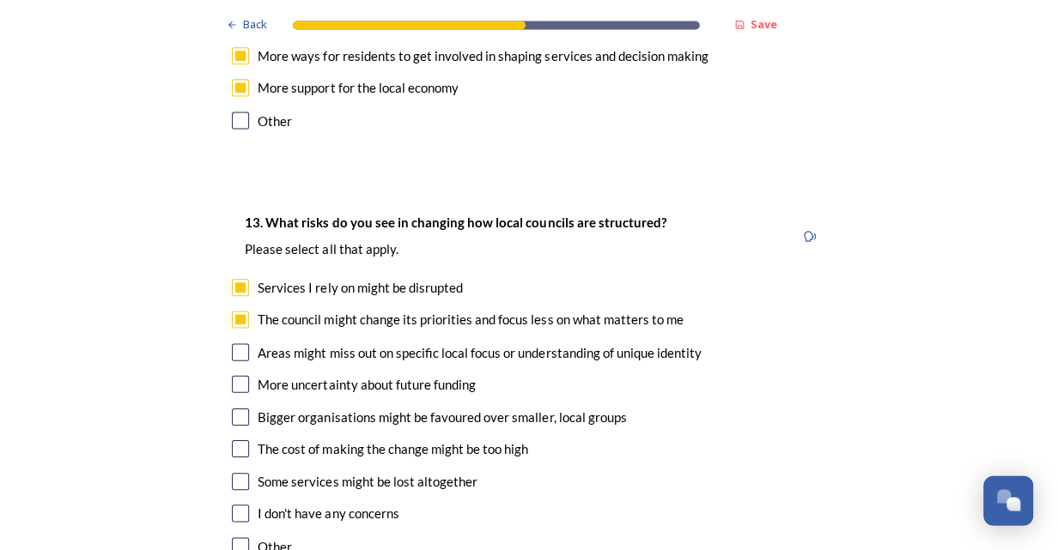
click at [235, 343] on input "checkbox" at bounding box center [242, 351] width 17 height 17
checkbox input "true"
click at [239, 375] on input "checkbox" at bounding box center [242, 383] width 17 height 17
checkbox input "true"
click at [234, 408] on input "checkbox" at bounding box center [242, 416] width 17 height 17
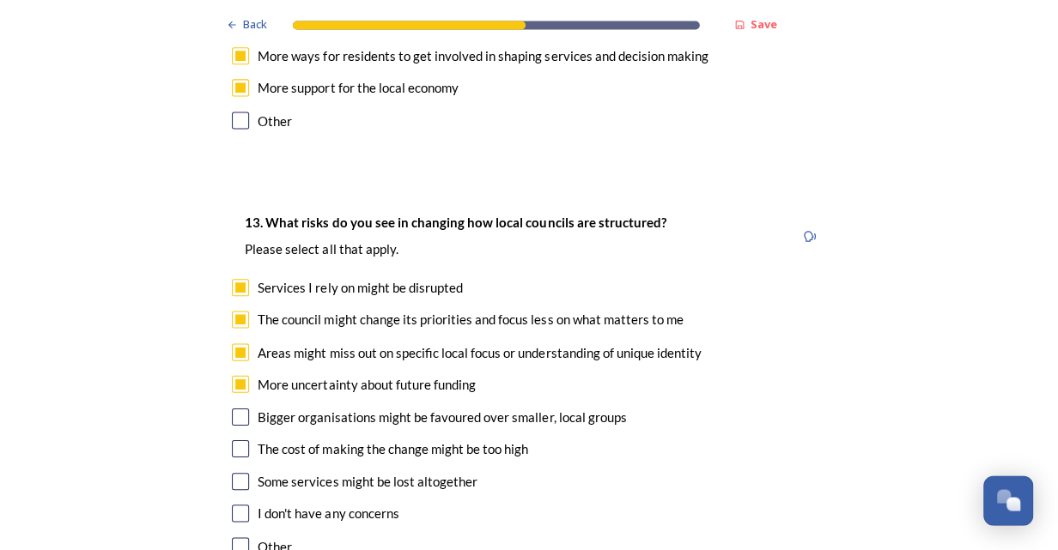
checkbox input "true"
click at [234, 440] on input "checkbox" at bounding box center [242, 448] width 17 height 17
checkbox input "true"
click at [234, 472] on input "checkbox" at bounding box center [242, 480] width 17 height 17
checkbox input "true"
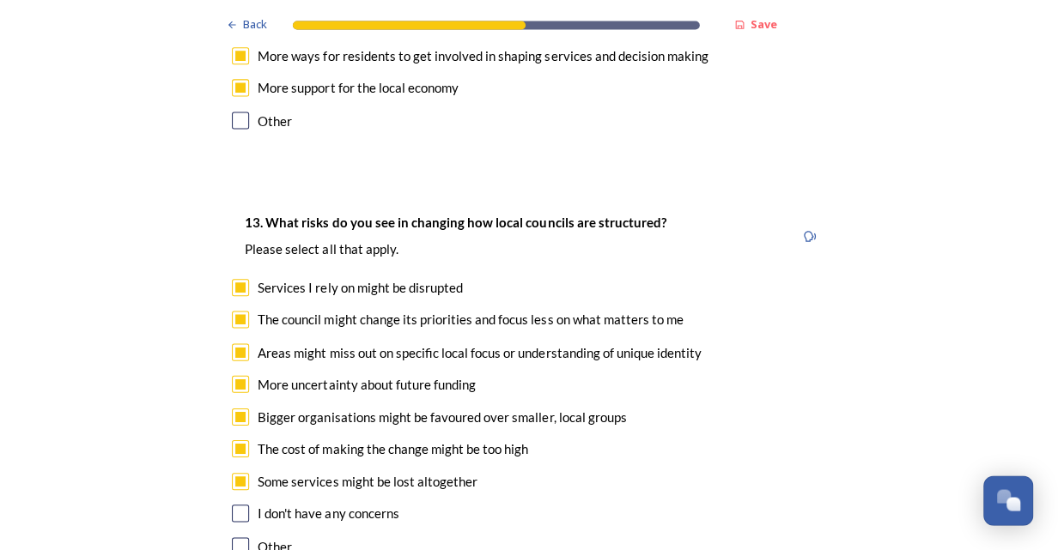
click at [240, 537] on input "checkbox" at bounding box center [242, 545] width 17 height 17
checkbox input "true"
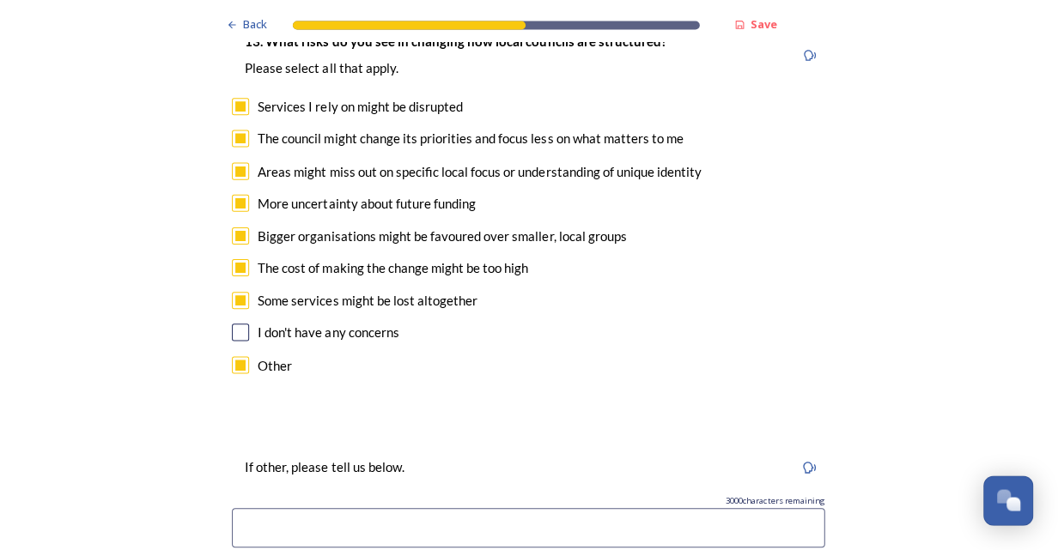
scroll to position [3463, 0]
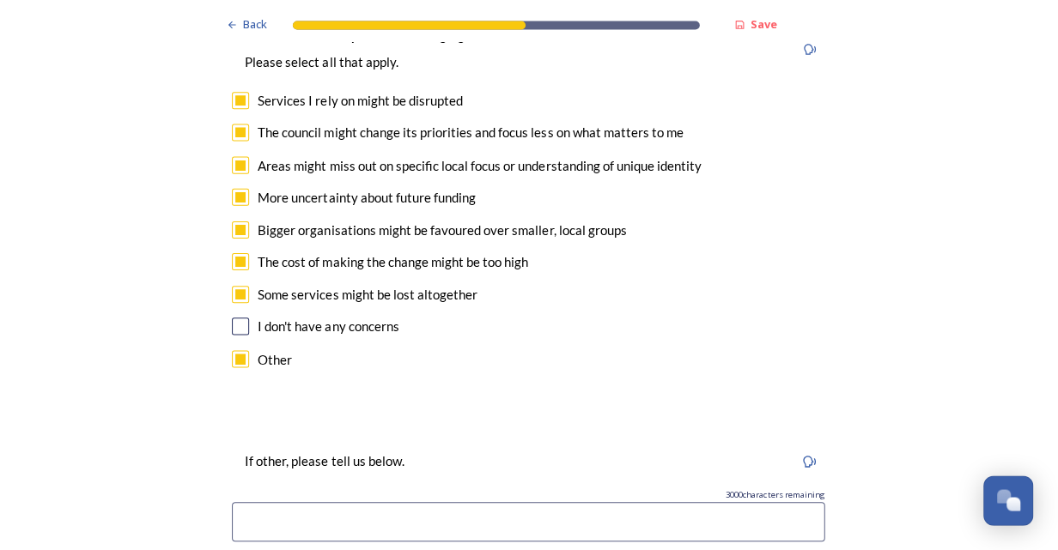
click at [247, 501] on input at bounding box center [529, 520] width 591 height 39
click at [539, 501] on input "Schools and education will be at the back. Education is THE most important for …" at bounding box center [529, 520] width 591 height 39
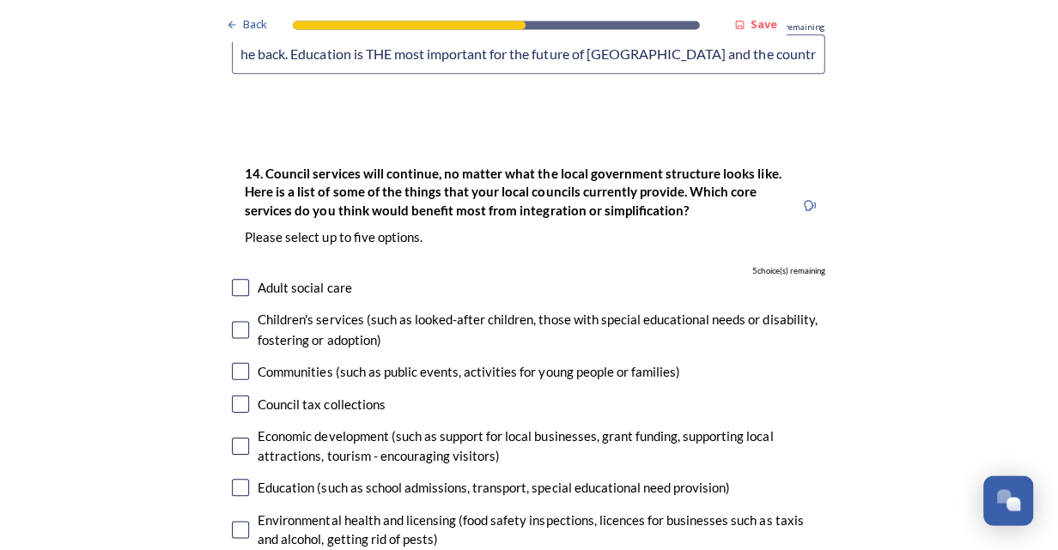
scroll to position [3933, 0]
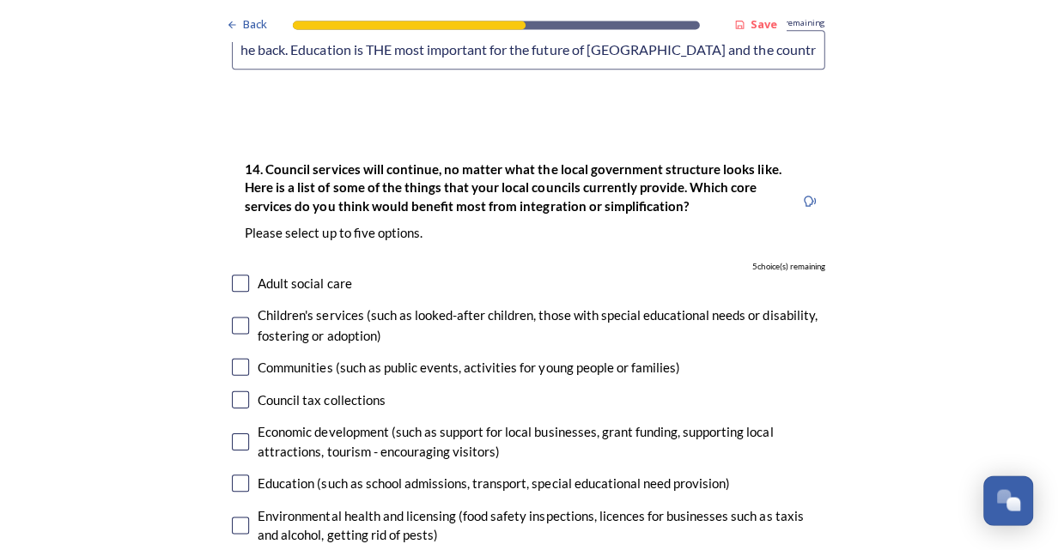
type input "Schools and education will be at the back. Education is THE most important for …"
click at [244, 275] on input "checkbox" at bounding box center [242, 283] width 17 height 17
checkbox input "true"
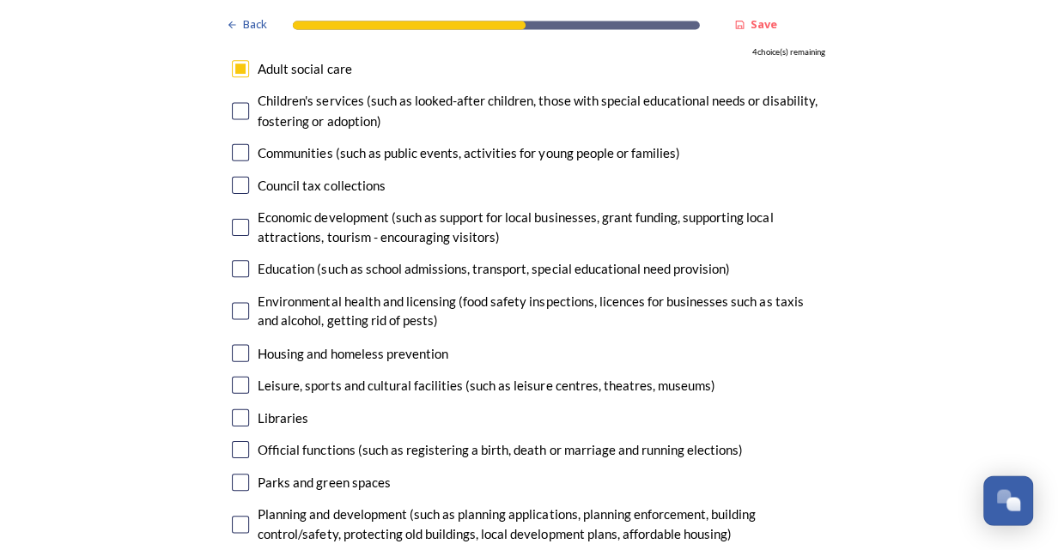
scroll to position [4148, 0]
click at [234, 259] on input "checkbox" at bounding box center [242, 267] width 17 height 17
checkbox input "true"
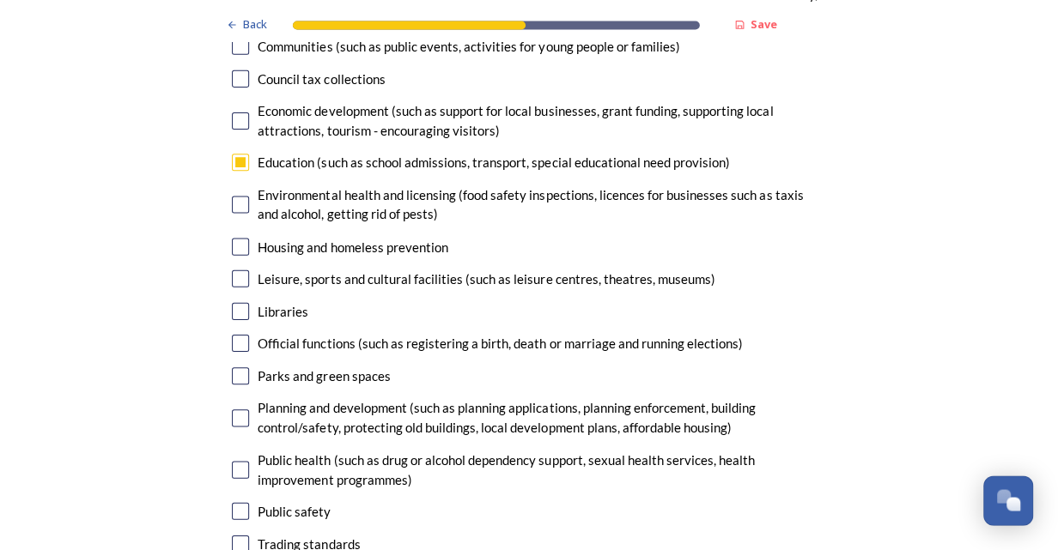
scroll to position [4269, 0]
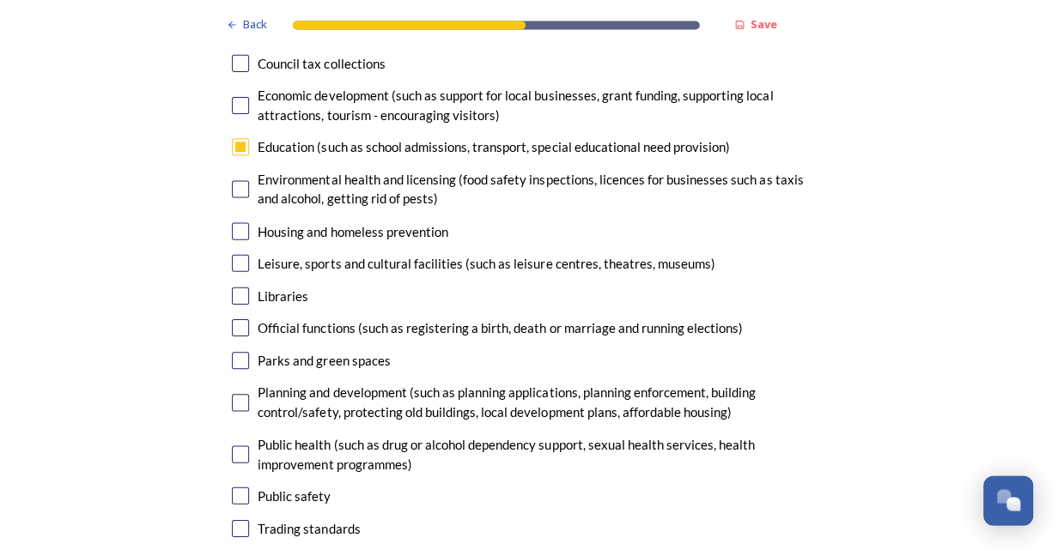
click at [241, 222] on input "checkbox" at bounding box center [242, 230] width 17 height 17
checkbox input "true"
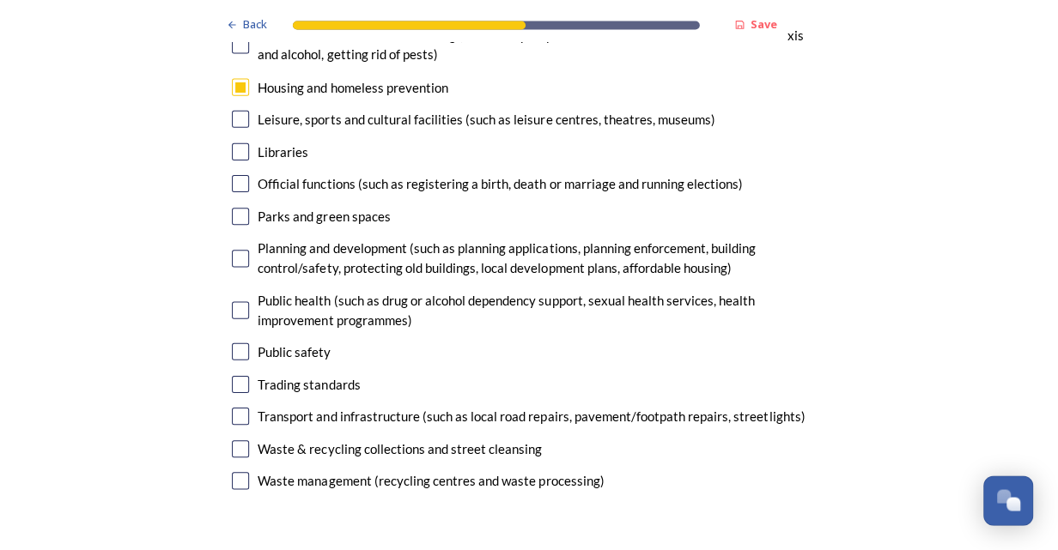
scroll to position [4423, 0]
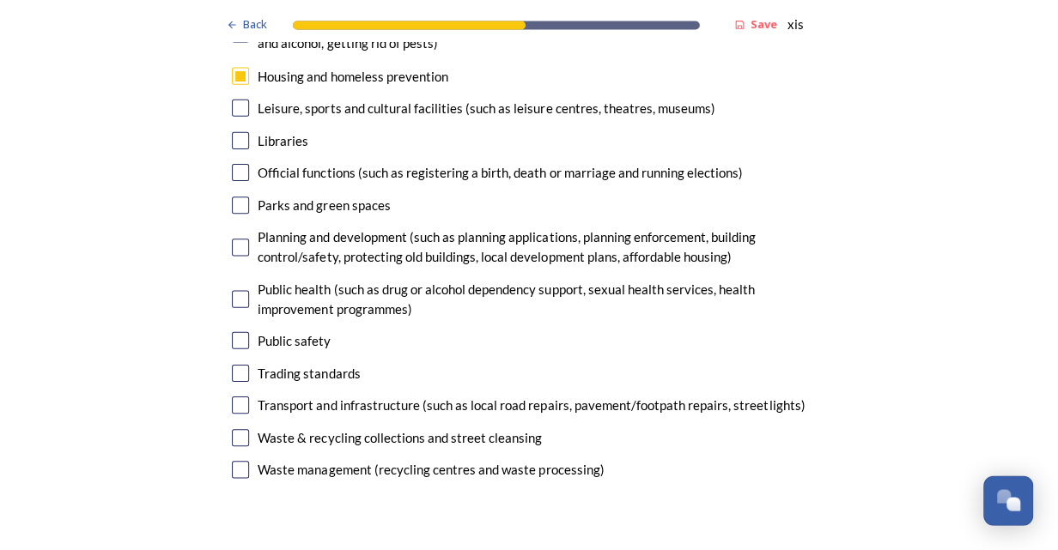
click at [234, 239] on input "checkbox" at bounding box center [242, 247] width 17 height 17
checkbox input "true"
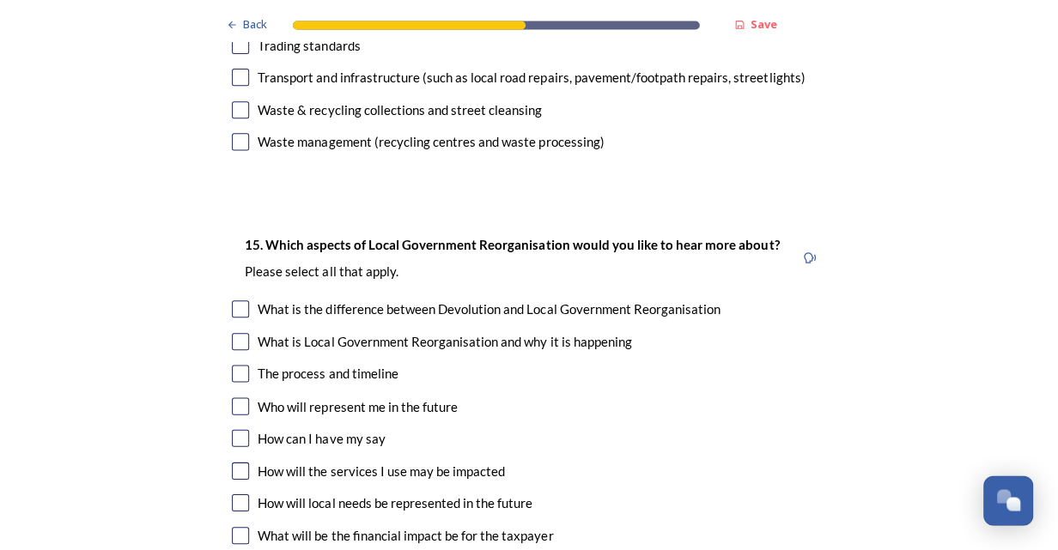
scroll to position [4751, 0]
click at [234, 299] on input "checkbox" at bounding box center [242, 307] width 17 height 17
checkbox input "true"
click at [235, 363] on input "checkbox" at bounding box center [242, 371] width 17 height 17
checkbox input "true"
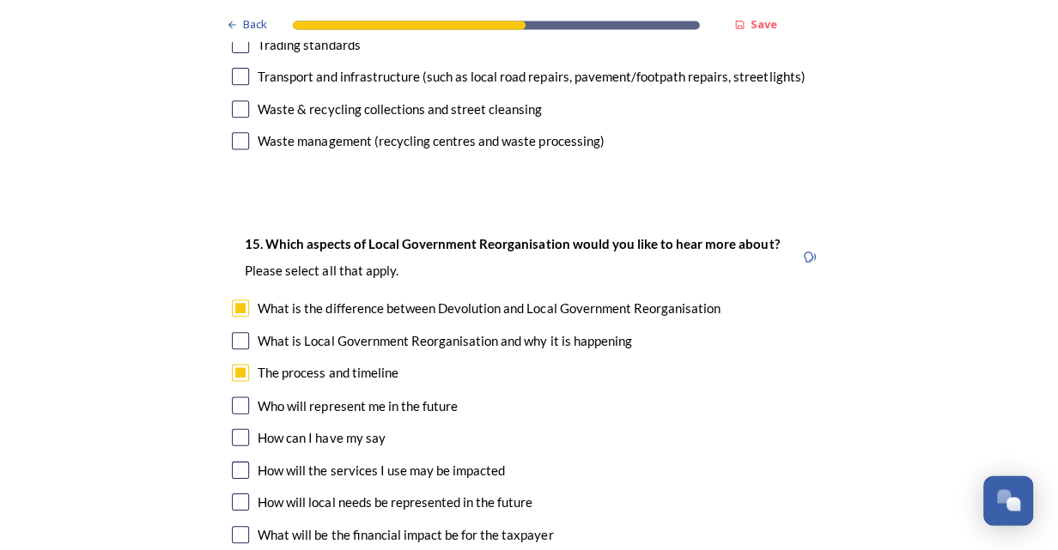
click at [240, 331] on input "checkbox" at bounding box center [242, 339] width 17 height 17
checkbox input "true"
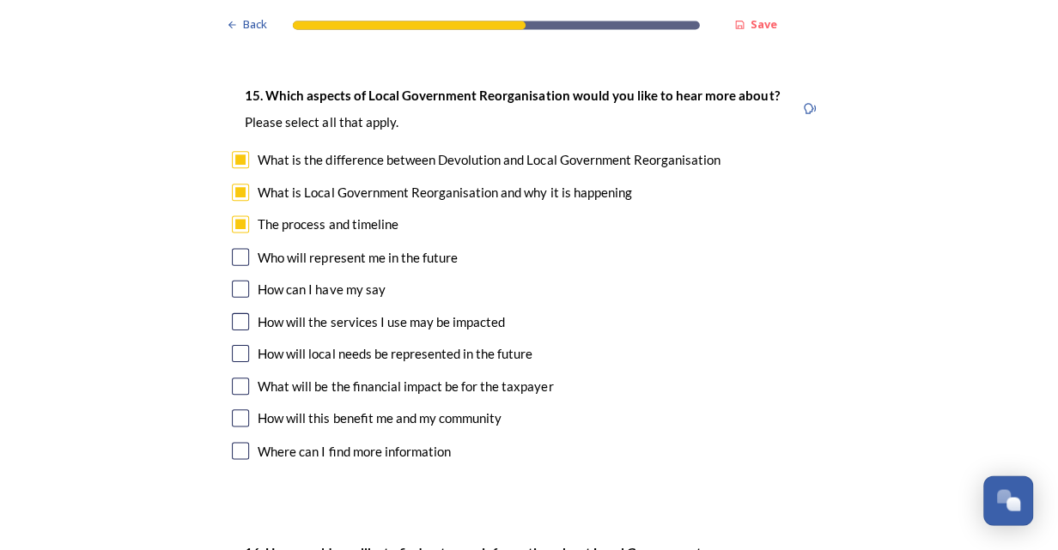
scroll to position [4900, 0]
click at [234, 247] on input "checkbox" at bounding box center [242, 255] width 17 height 17
checkbox input "true"
click at [241, 312] on input "checkbox" at bounding box center [242, 320] width 17 height 17
checkbox input "true"
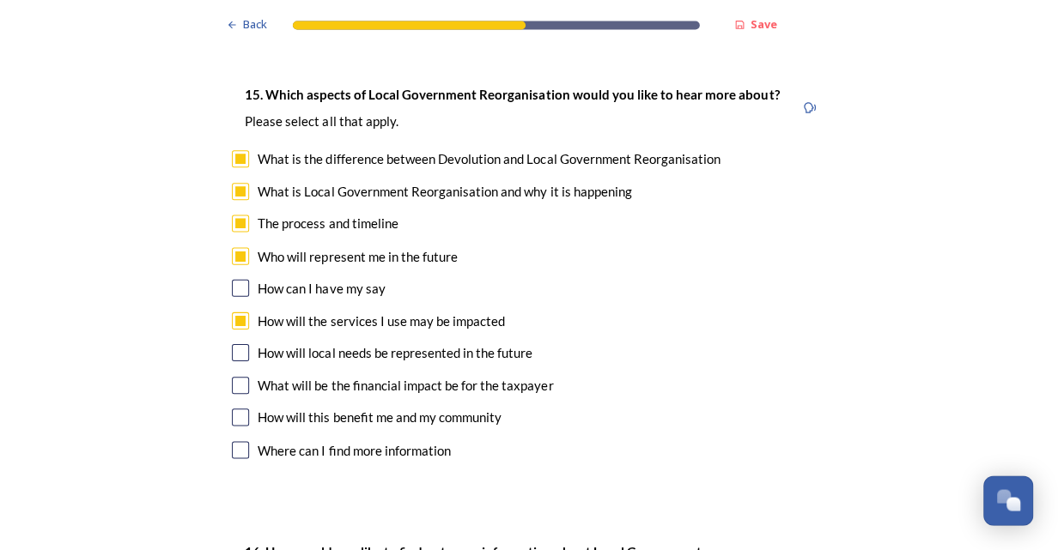
click at [235, 343] on input "checkbox" at bounding box center [242, 351] width 17 height 17
checkbox input "true"
click at [244, 376] on input "checkbox" at bounding box center [242, 384] width 17 height 17
checkbox input "true"
click at [239, 408] on input "checkbox" at bounding box center [242, 416] width 17 height 17
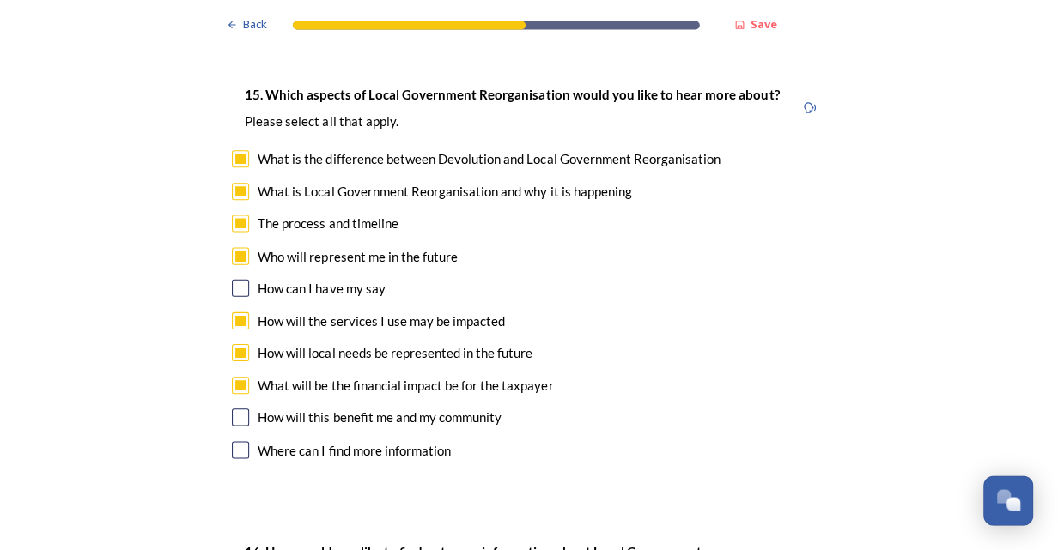
checkbox input "true"
click at [239, 440] on input "checkbox" at bounding box center [242, 448] width 17 height 17
click at [805, 440] on div "Where can I find more information" at bounding box center [529, 450] width 591 height 20
checkbox input "false"
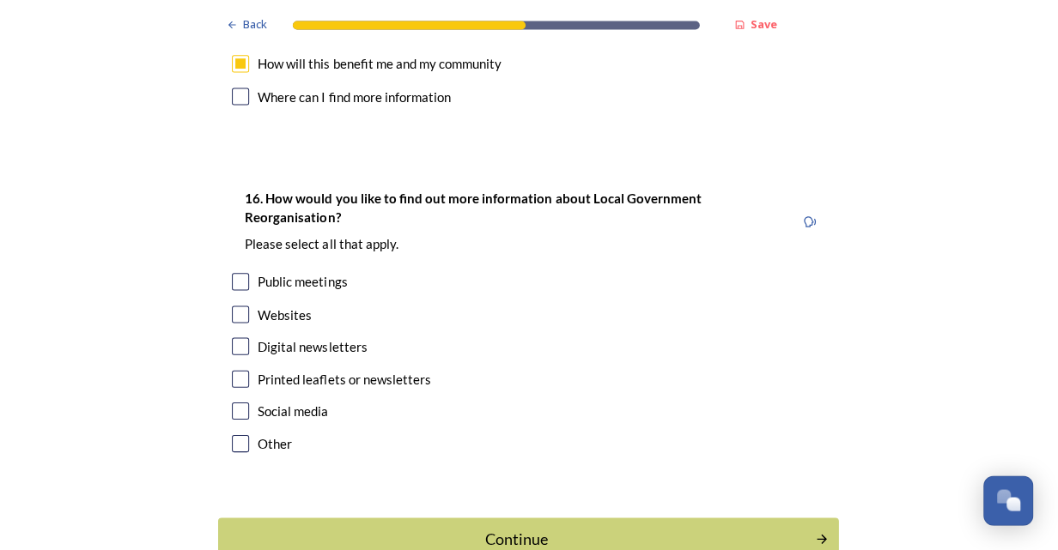
scroll to position [5270, 0]
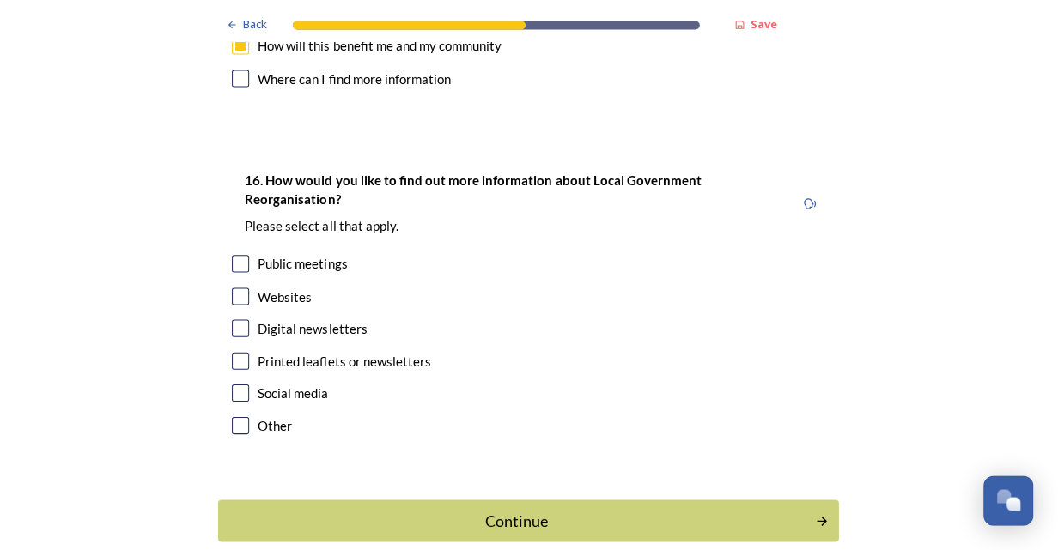
click at [235, 288] on input "checkbox" at bounding box center [242, 296] width 17 height 17
checkbox input "true"
click at [234, 319] on input "checkbox" at bounding box center [242, 327] width 17 height 17
checkbox input "true"
click at [242, 384] on input "checkbox" at bounding box center [242, 392] width 17 height 17
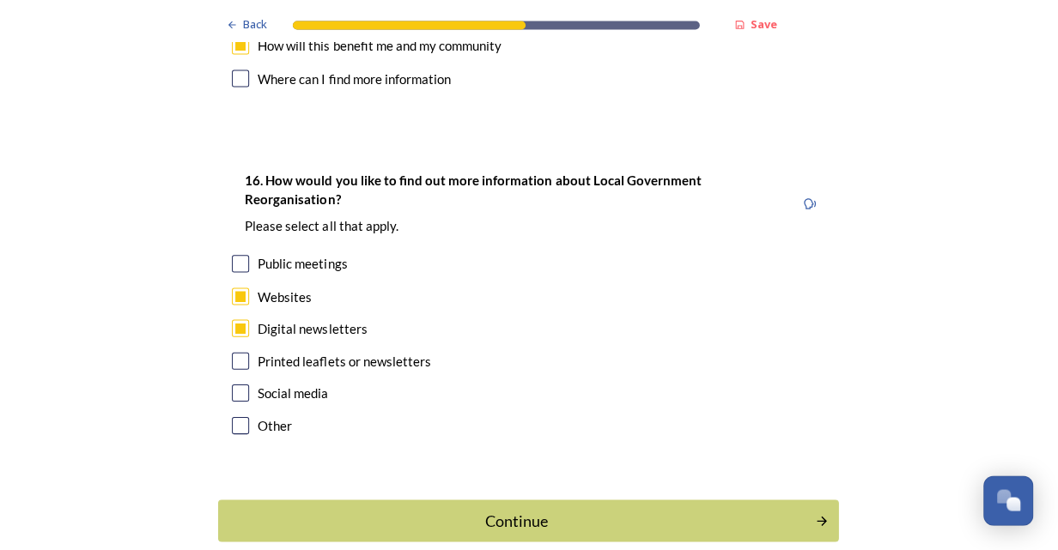
checkbox input "true"
click at [235, 352] on input "checkbox" at bounding box center [242, 360] width 17 height 17
checkbox input "true"
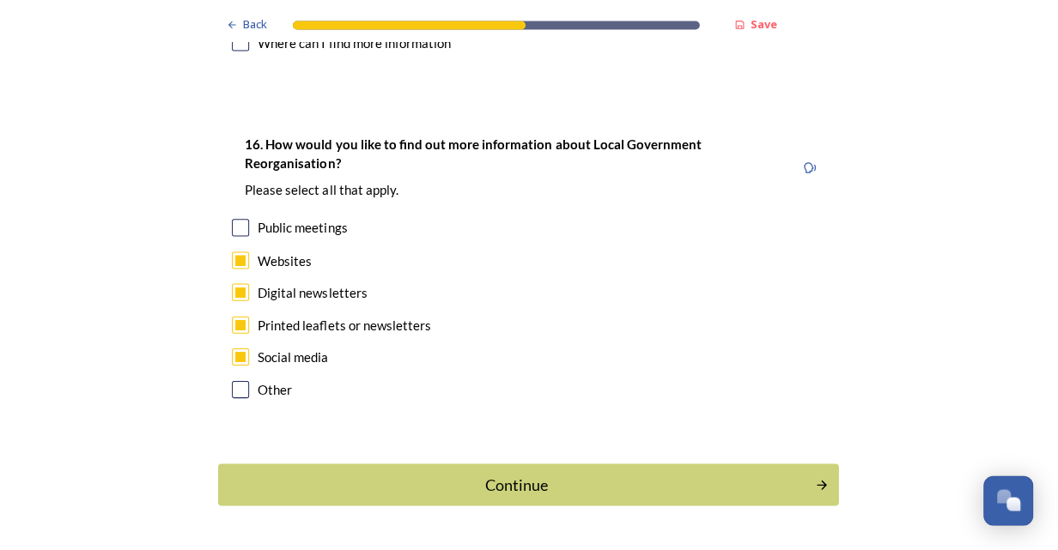
scroll to position [5308, 0]
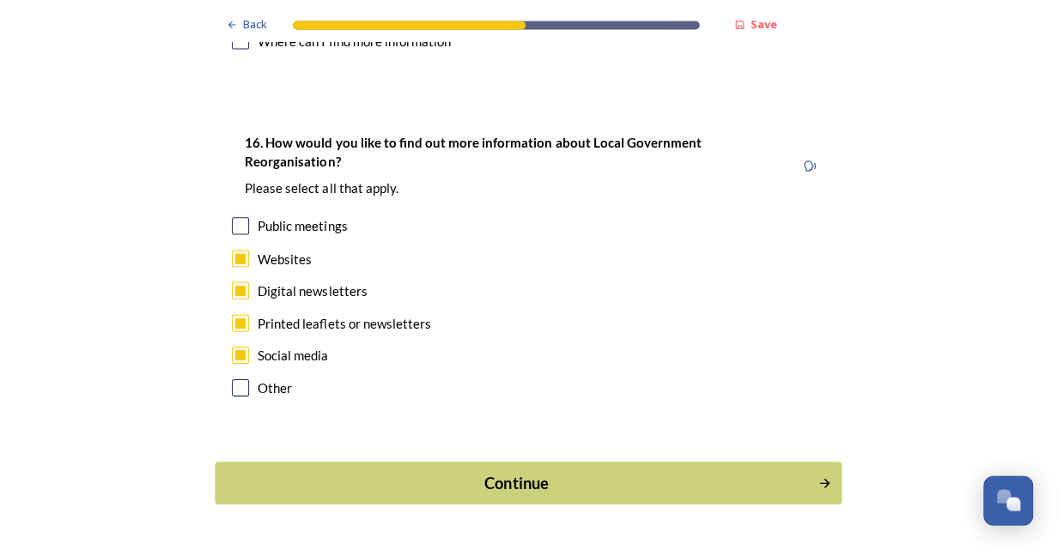
click at [673, 471] on div "Continue" at bounding box center [517, 482] width 581 height 23
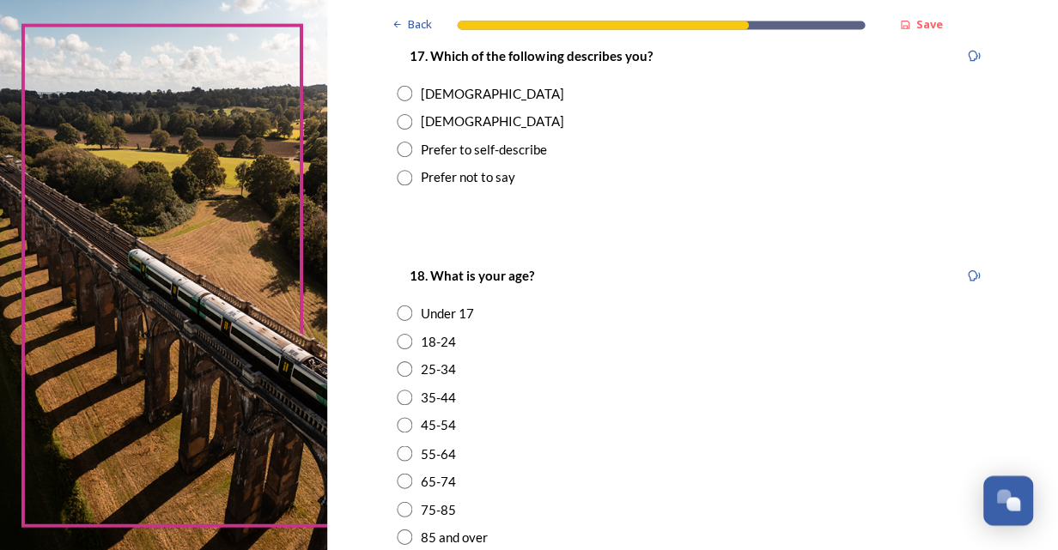
scroll to position [326, 0]
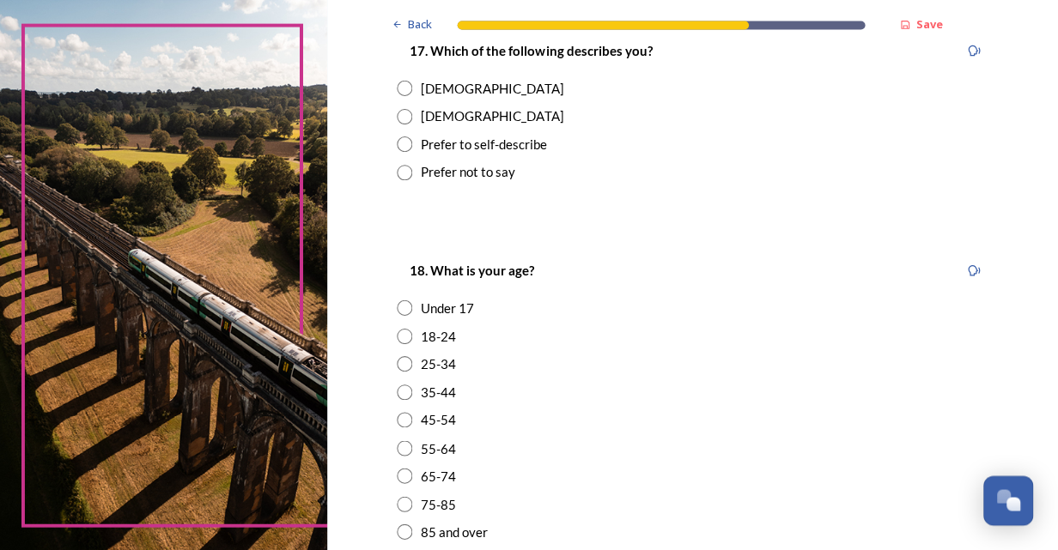
click at [403, 173] on input "radio" at bounding box center [405, 172] width 15 height 15
radio input "true"
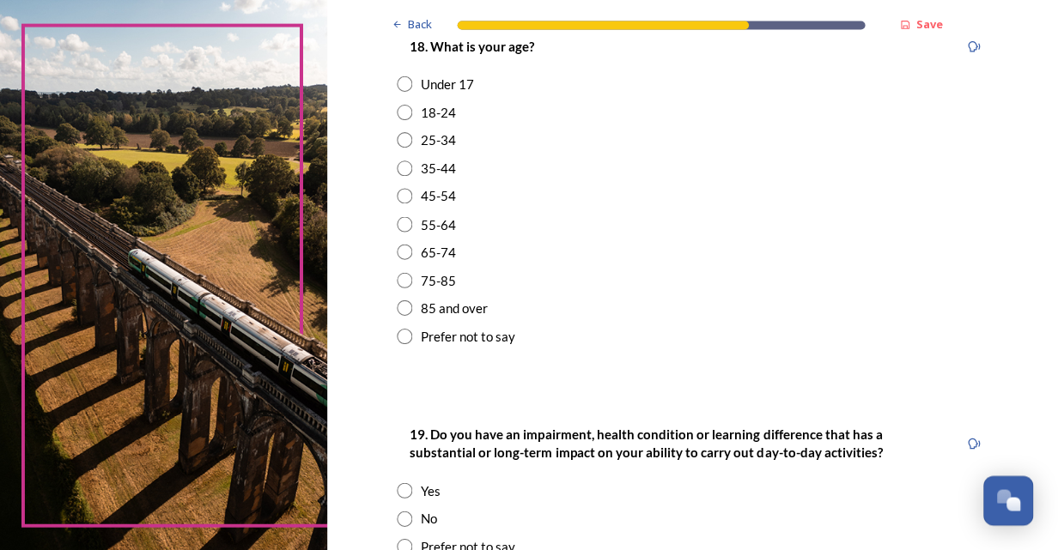
scroll to position [553, 0]
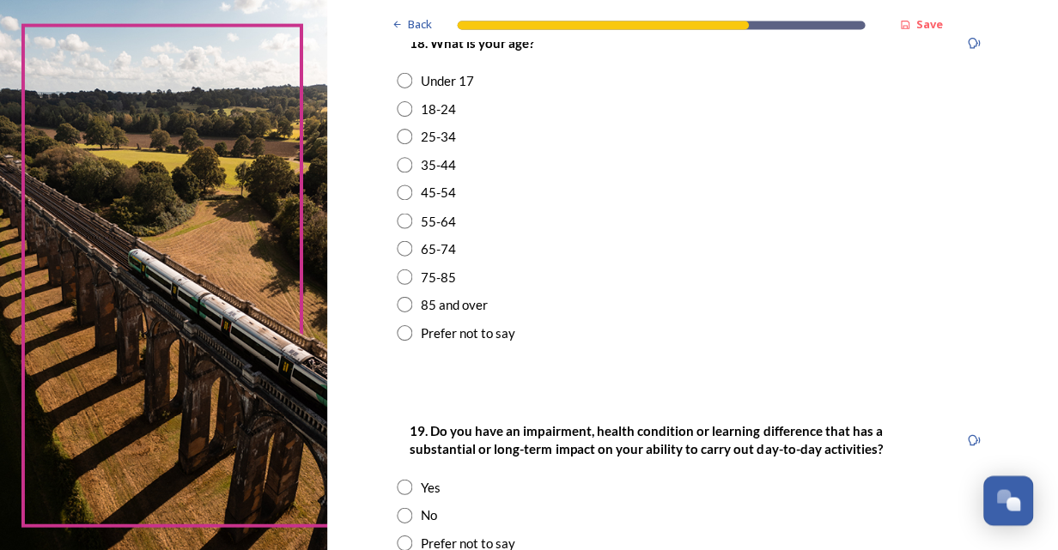
click at [400, 281] on input "radio" at bounding box center [405, 276] width 15 height 15
radio input "true"
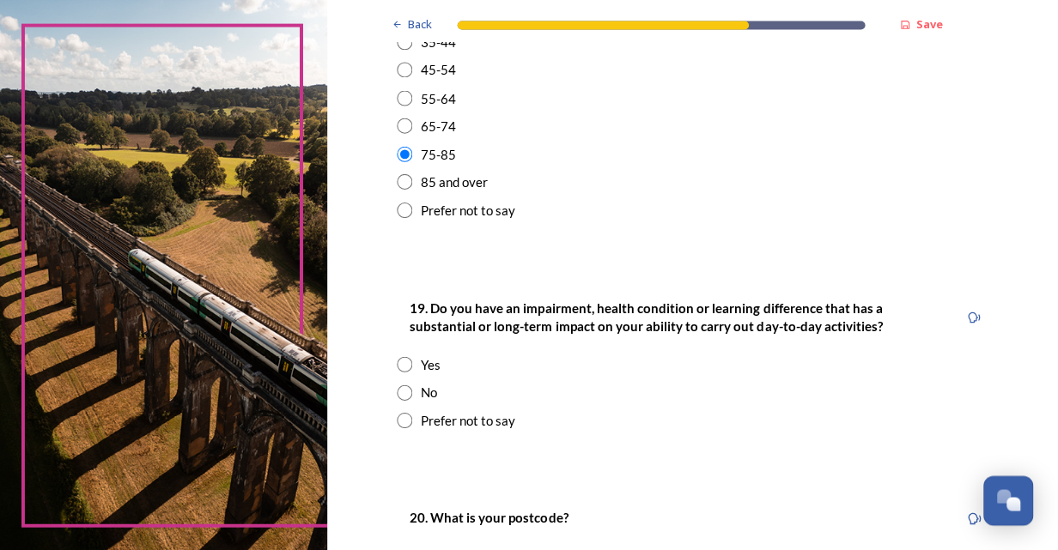
scroll to position [693, 0]
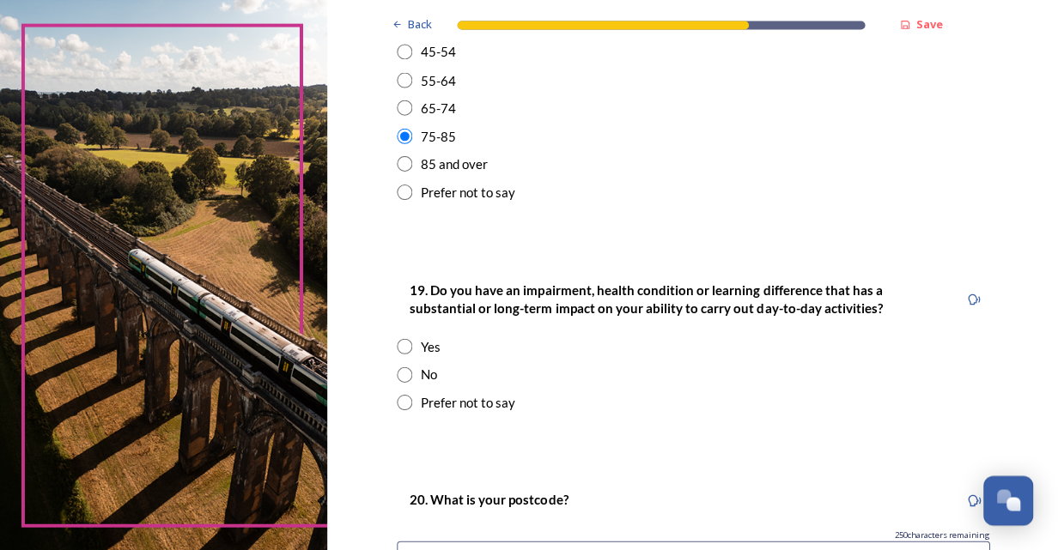
click at [398, 374] on input "radio" at bounding box center [405, 374] width 15 height 15
radio input "true"
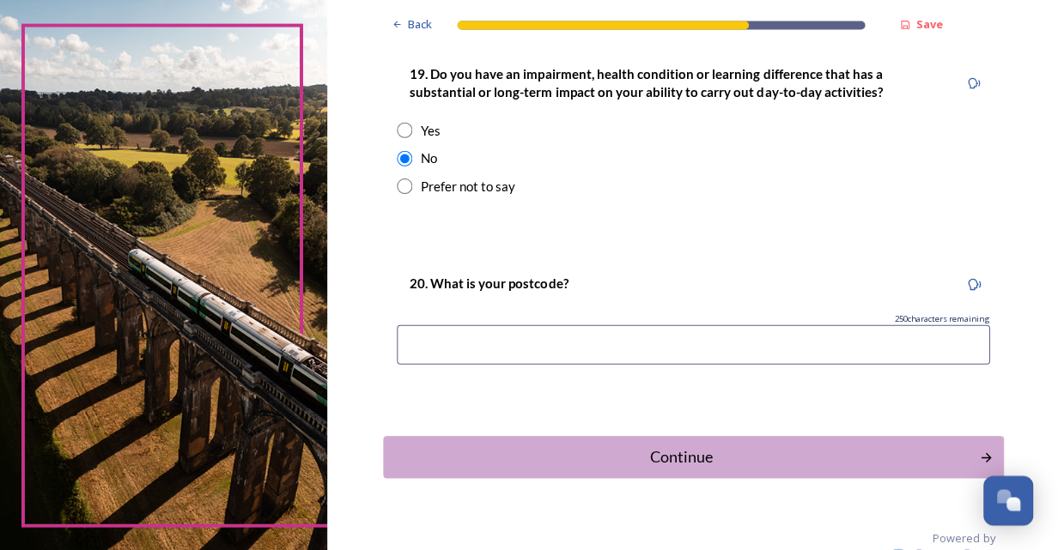
scroll to position [909, 0]
click at [462, 352] on input at bounding box center [693, 343] width 591 height 39
type input "RH10 1LB"
click at [785, 461] on div "Continue" at bounding box center [681, 455] width 581 height 23
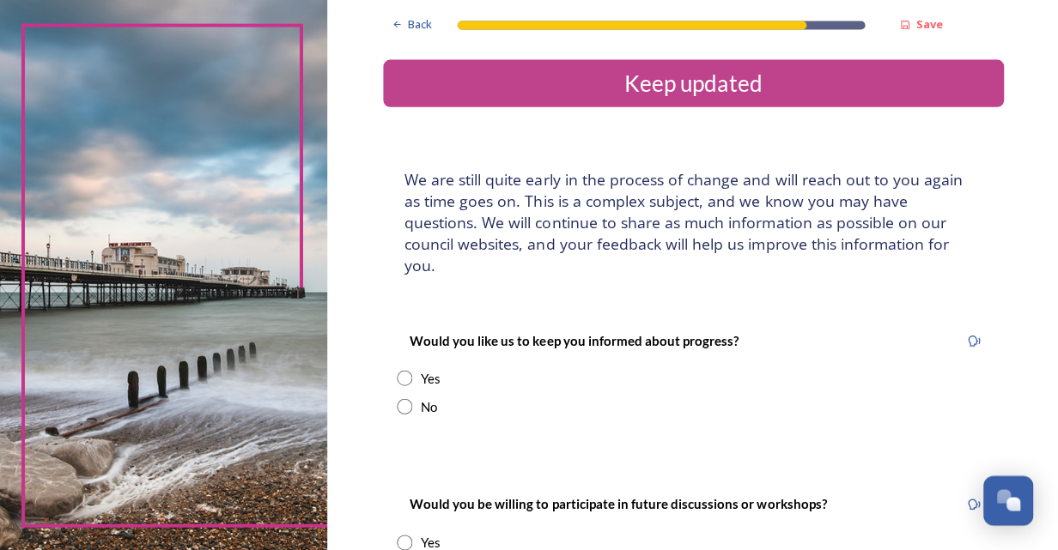
click at [401, 370] on input "radio" at bounding box center [405, 377] width 15 height 15
radio input "true"
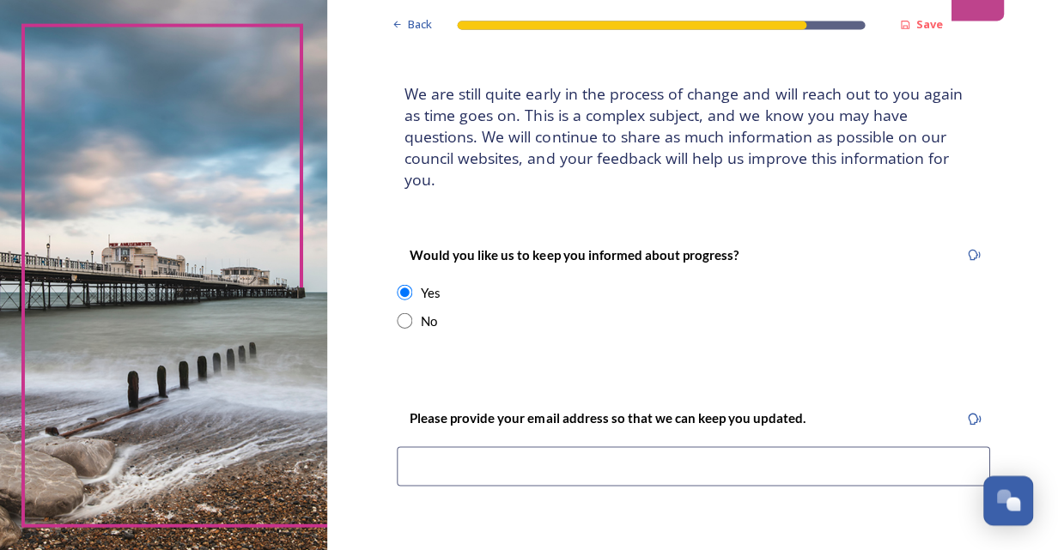
scroll to position [90, 0]
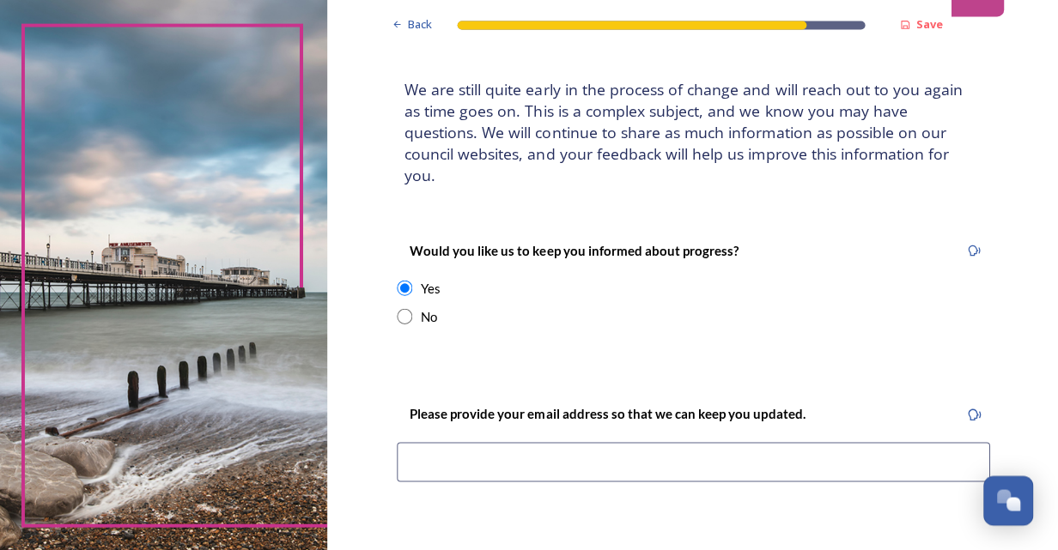
click at [448, 444] on input at bounding box center [693, 460] width 591 height 39
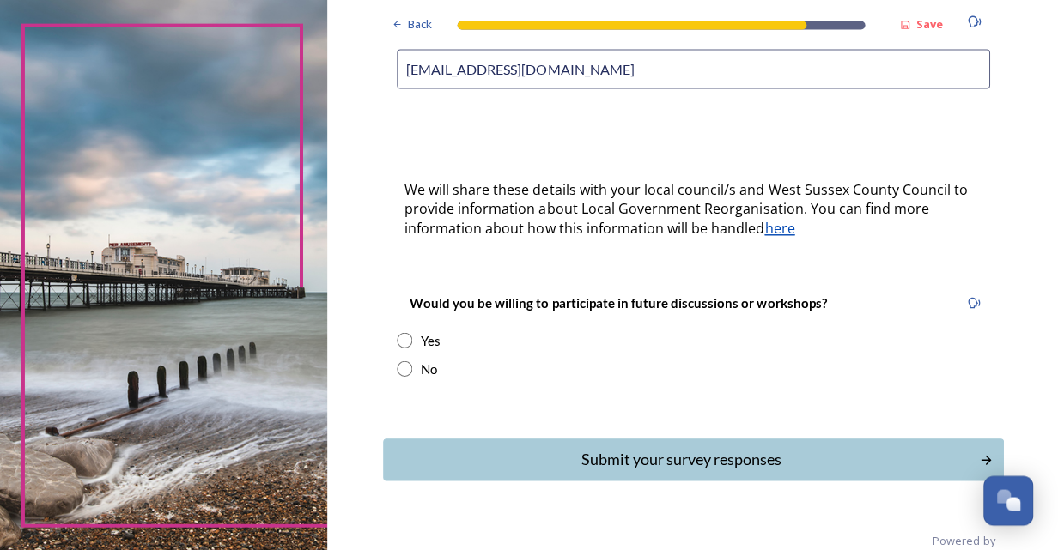
scroll to position [488, 0]
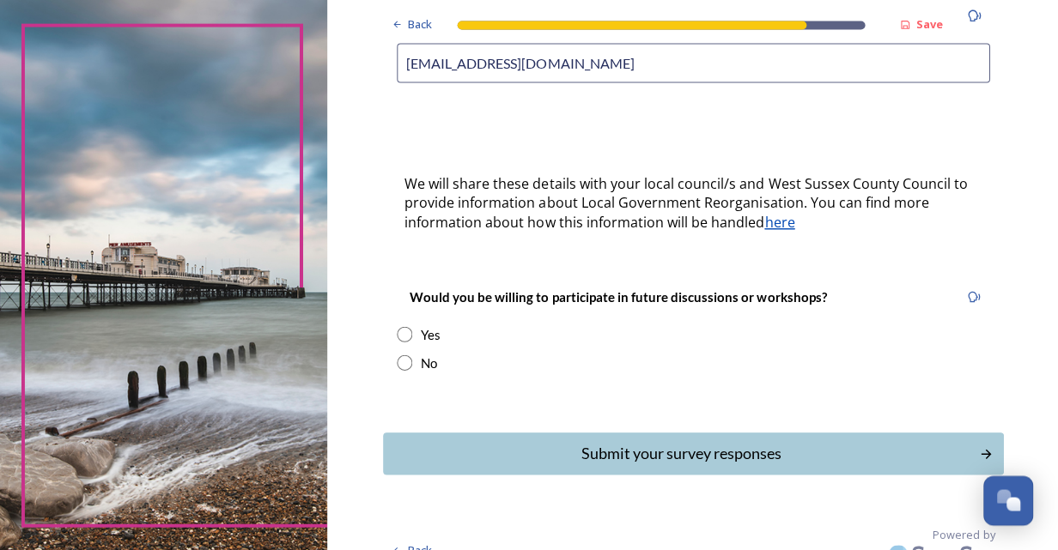
type input "Bobburgess1946@gmail.com"
click at [400, 326] on input "radio" at bounding box center [405, 333] width 15 height 15
radio input "true"
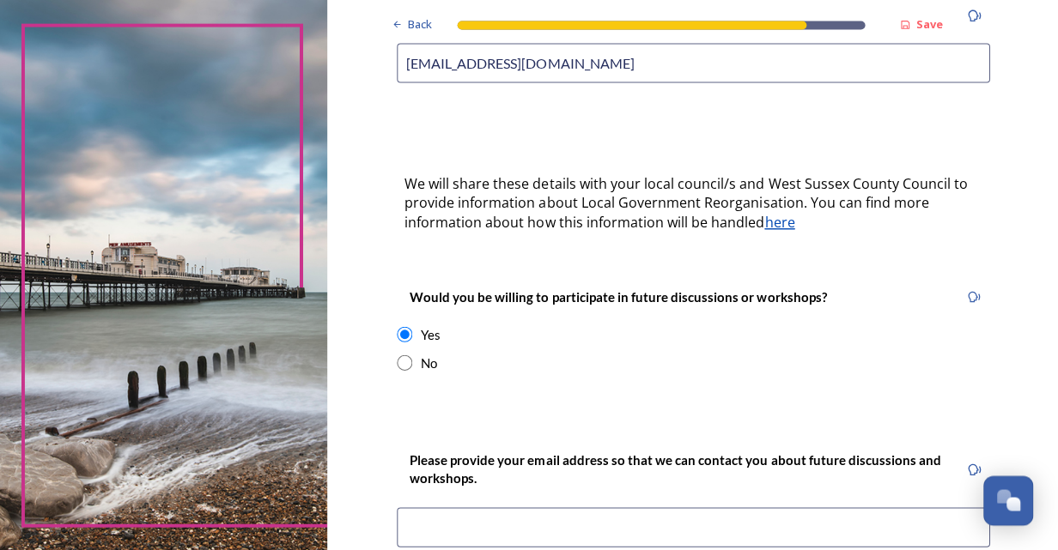
click at [424, 511] on input at bounding box center [693, 526] width 591 height 39
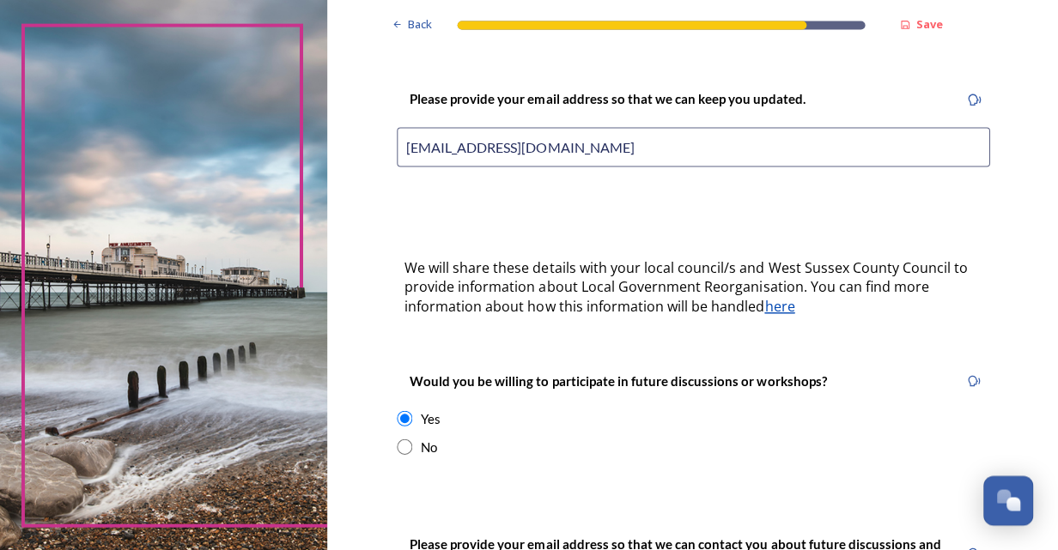
scroll to position [401, 0]
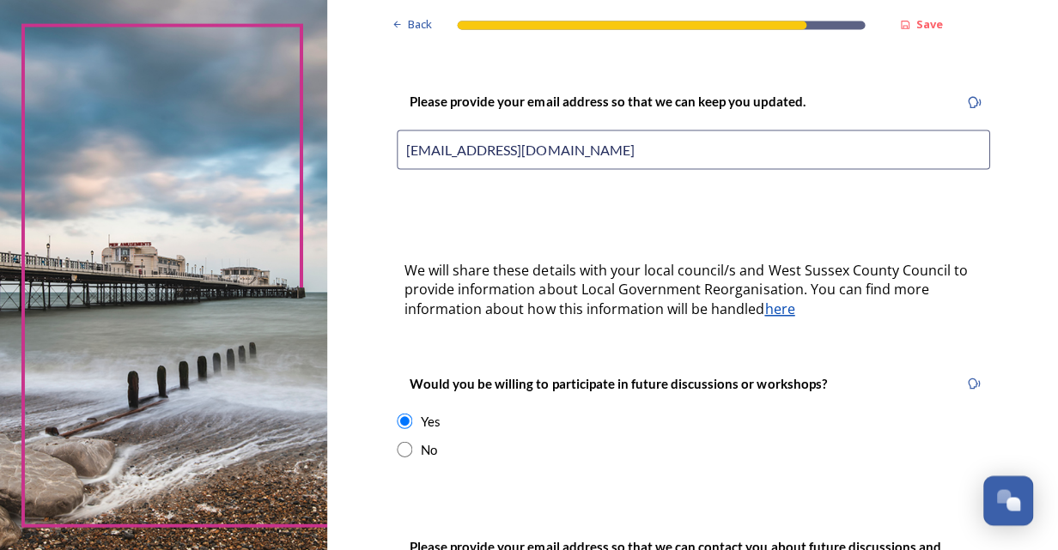
type input "bobburgess1946@gmail.com"
click at [778, 300] on u "here" at bounding box center [780, 309] width 30 height 19
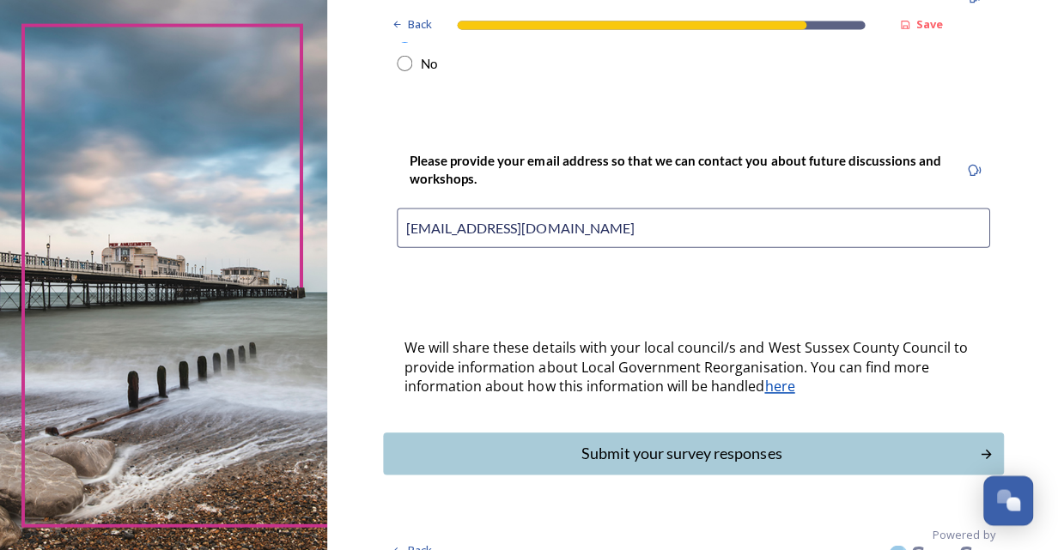
scroll to position [0, 0]
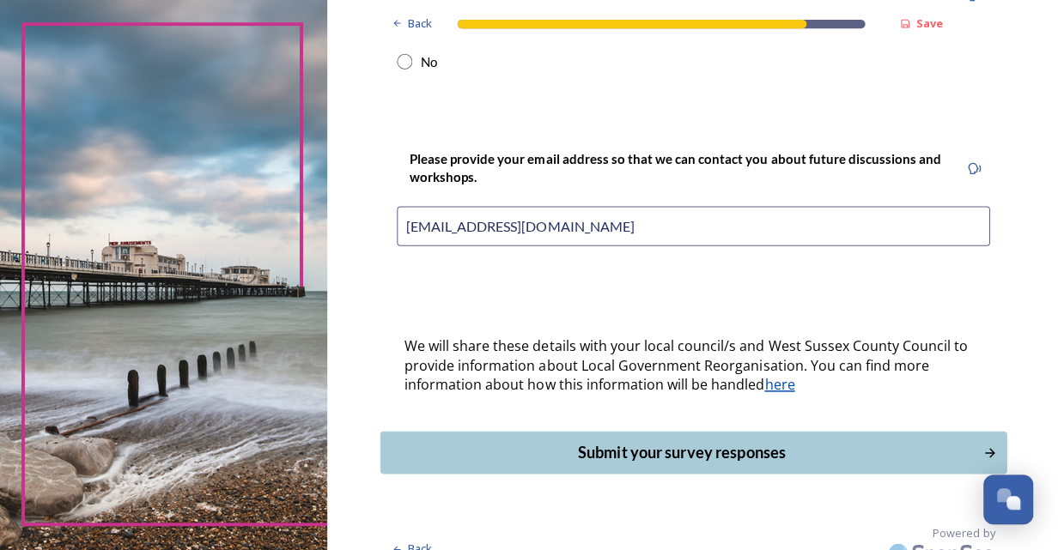
click at [719, 441] on div "Submit your survey responses" at bounding box center [681, 452] width 581 height 23
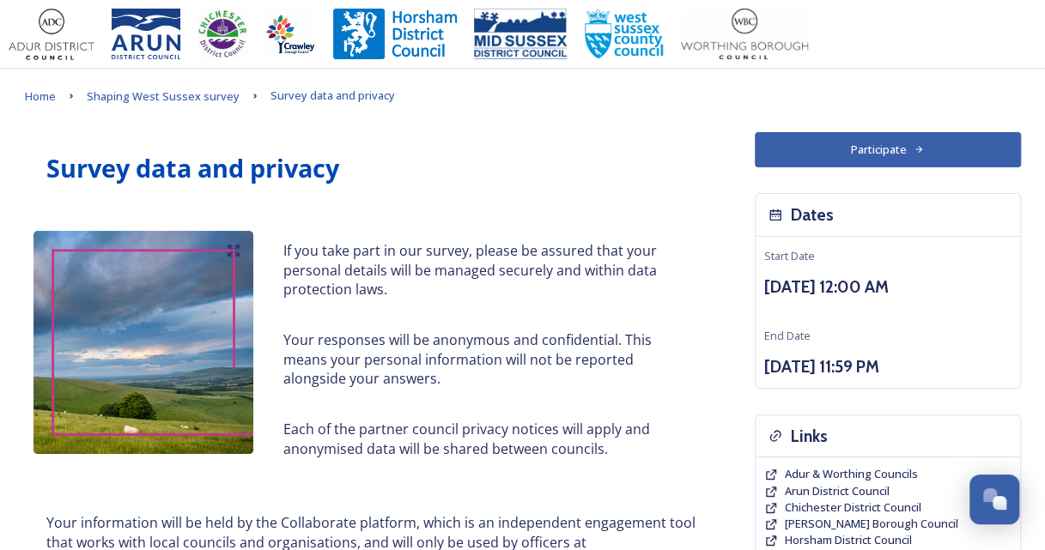
click at [548, 177] on h1 "Survey data and privacy" at bounding box center [372, 168] width 653 height 35
click at [480, 175] on h1 "Survey data and privacy" at bounding box center [372, 168] width 653 height 35
click at [483, 184] on h1 "Survey data and privacy" at bounding box center [372, 168] width 653 height 35
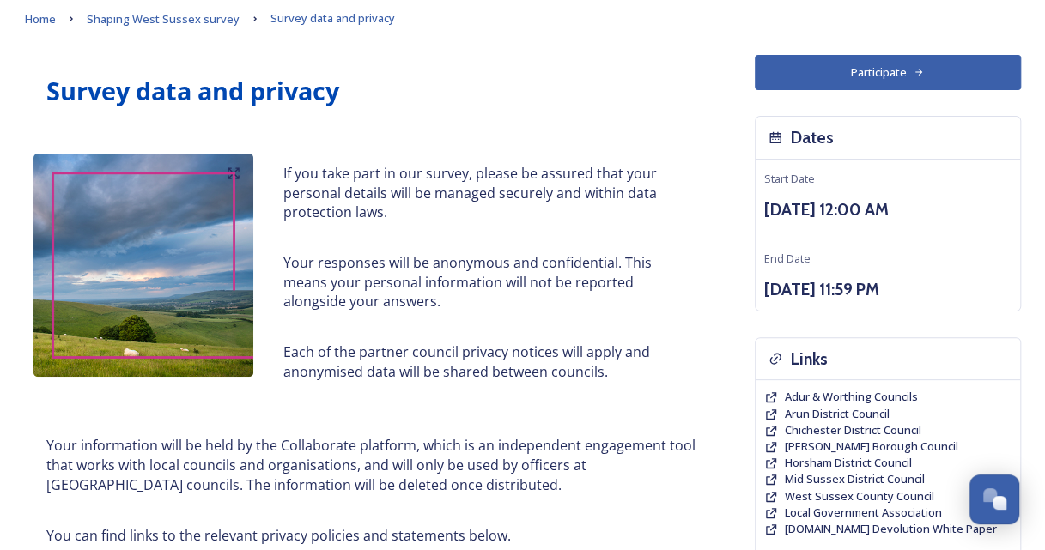
scroll to position [84, 0]
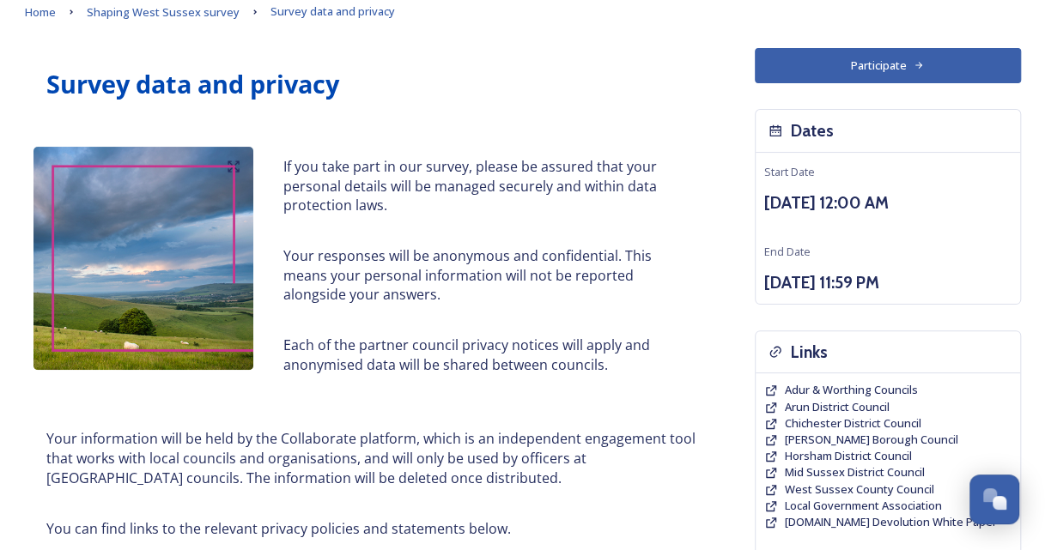
click at [27, 410] on div "Survey data and privacy If you take part in our survey, please be assured that …" at bounding box center [372, 454] width 695 height 813
click at [15, 135] on div "Home Shaping West Sussex survey Survey data and privacy Survey data and privacy…" at bounding box center [523, 462] width 1030 height 954
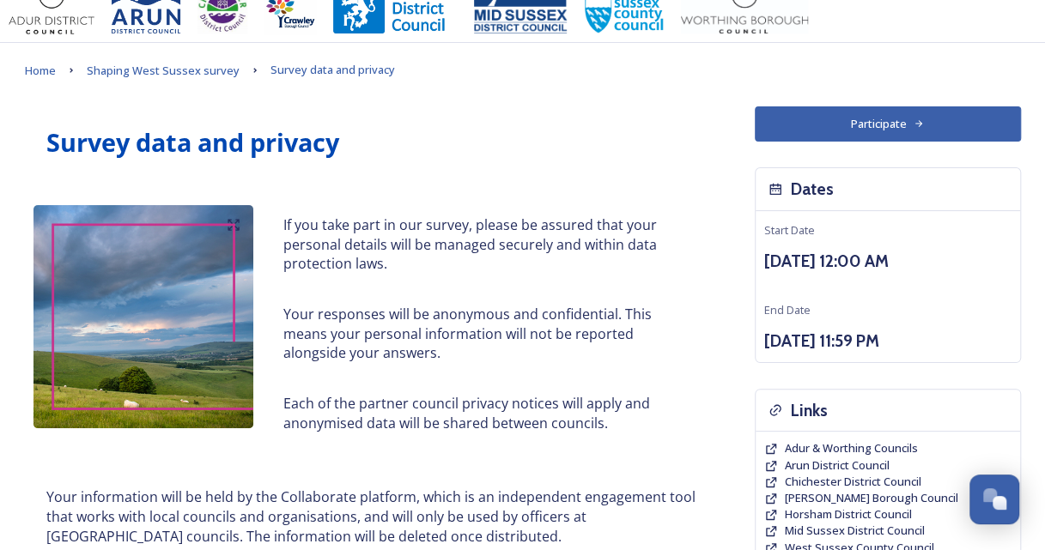
scroll to position [0, 0]
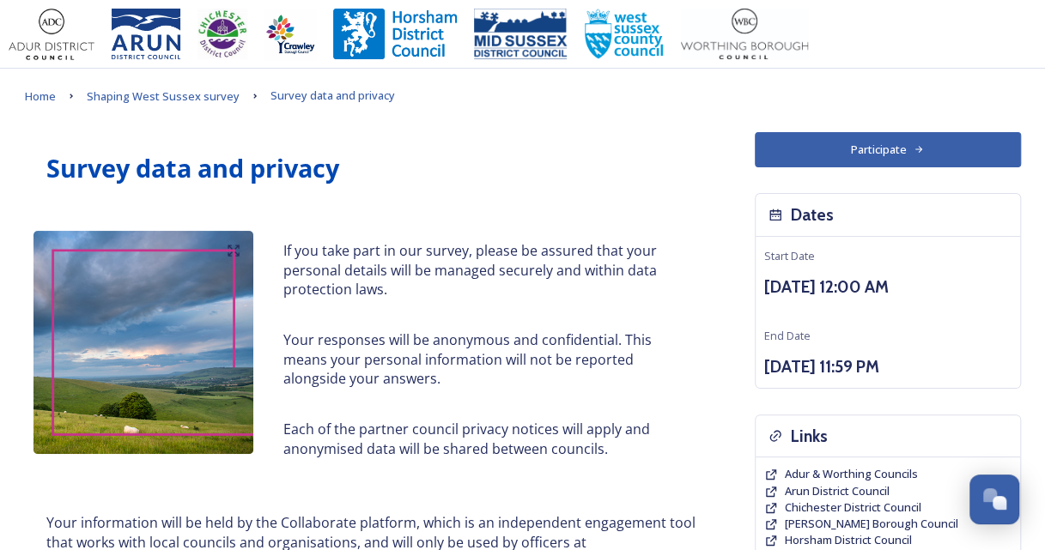
click at [22, 4] on div at bounding box center [522, 34] width 1045 height 69
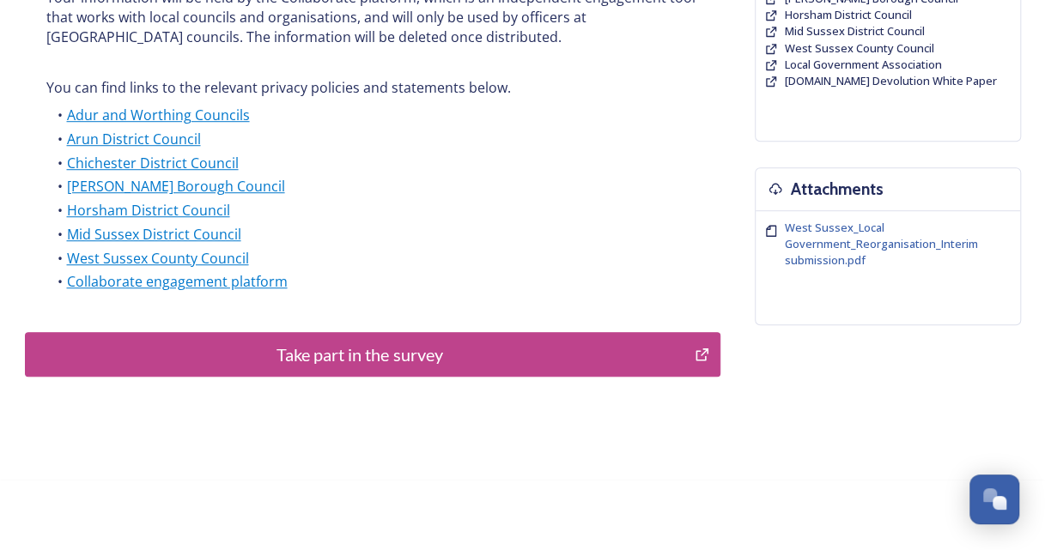
scroll to position [539, 0]
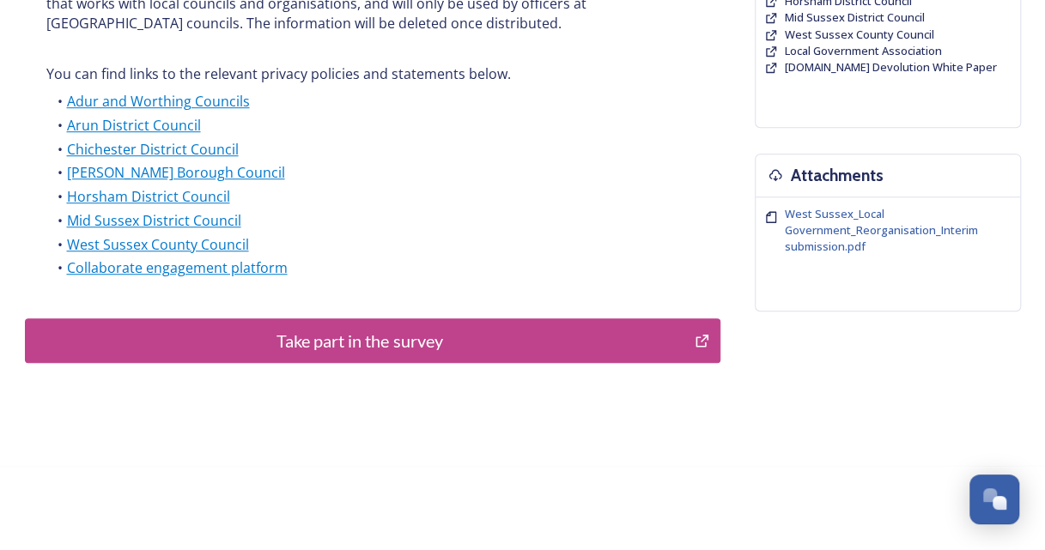
click at [517, 346] on div "Take part in the survey" at bounding box center [360, 341] width 652 height 26
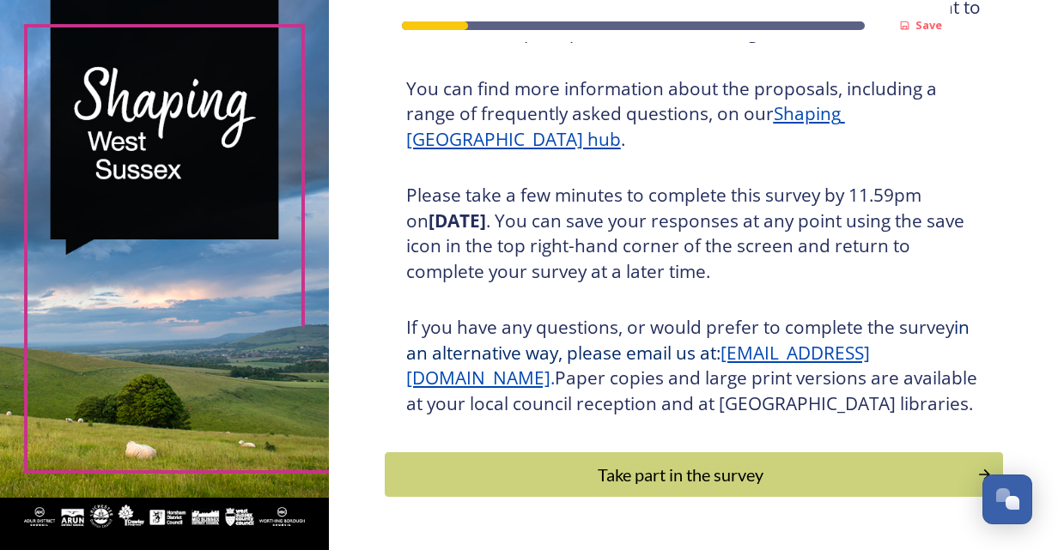
scroll to position [273, 0]
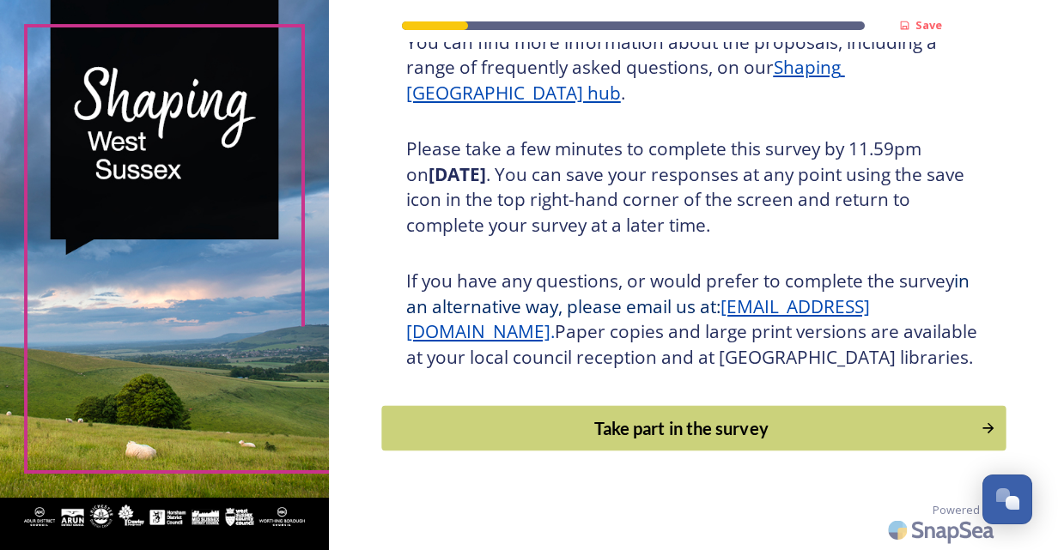
click at [680, 424] on div "Take part in the survey" at bounding box center [681, 429] width 580 height 26
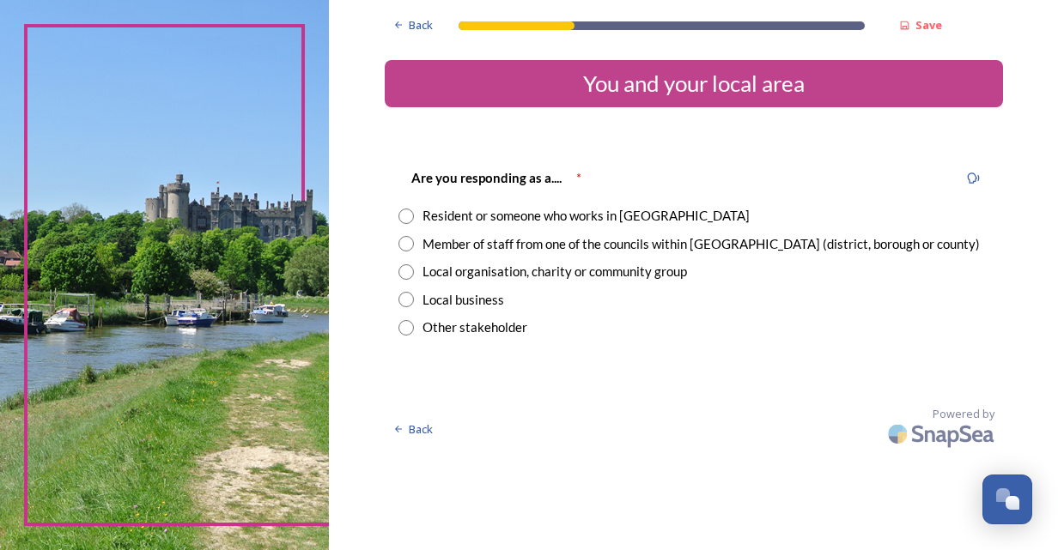
click at [434, 431] on div "Back" at bounding box center [414, 429] width 58 height 33
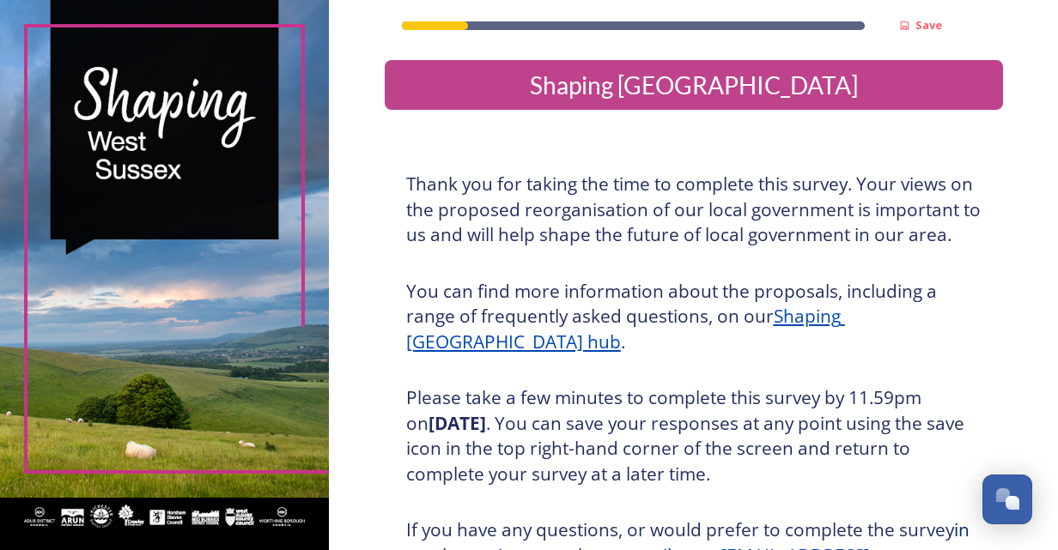
click at [362, 464] on div "Save Shaping [GEOGRAPHIC_DATA] Thank you for taking the time to complete this s…" at bounding box center [693, 399] width 729 height 799
click at [359, 355] on div "Save Shaping [GEOGRAPHIC_DATA] Thank you for taking the time to complete this s…" at bounding box center [693, 399] width 729 height 799
click at [367, 254] on div "Save Shaping [GEOGRAPHIC_DATA] Thank you for taking the time to complete this s…" at bounding box center [693, 399] width 729 height 799
click at [362, 122] on div "Save Shaping [GEOGRAPHIC_DATA] Thank you for taking the time to complete this s…" at bounding box center [693, 399] width 729 height 799
click at [475, 39] on div "Save" at bounding box center [668, 21] width 566 height 42
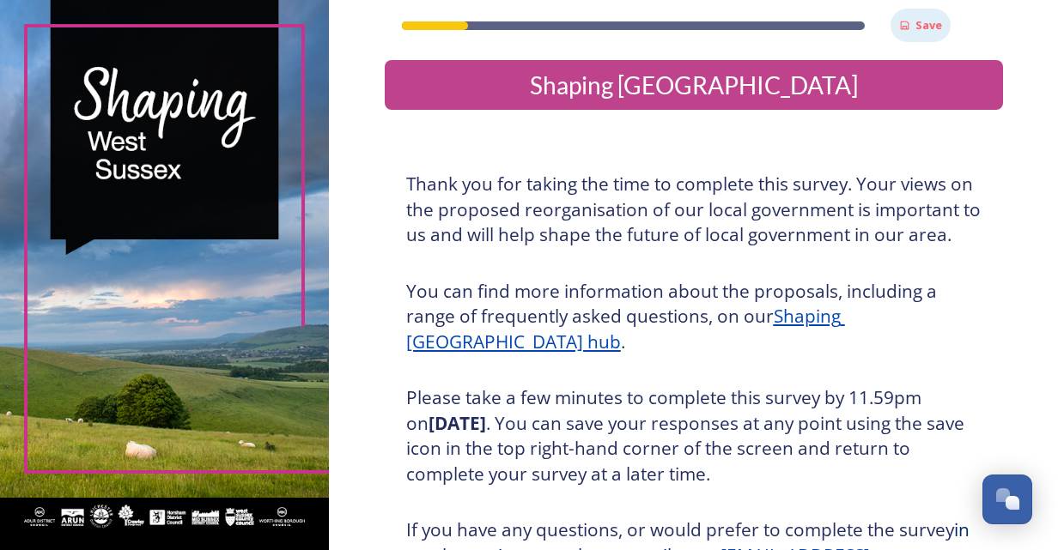
click at [933, 27] on strong "Save" at bounding box center [928, 24] width 27 height 15
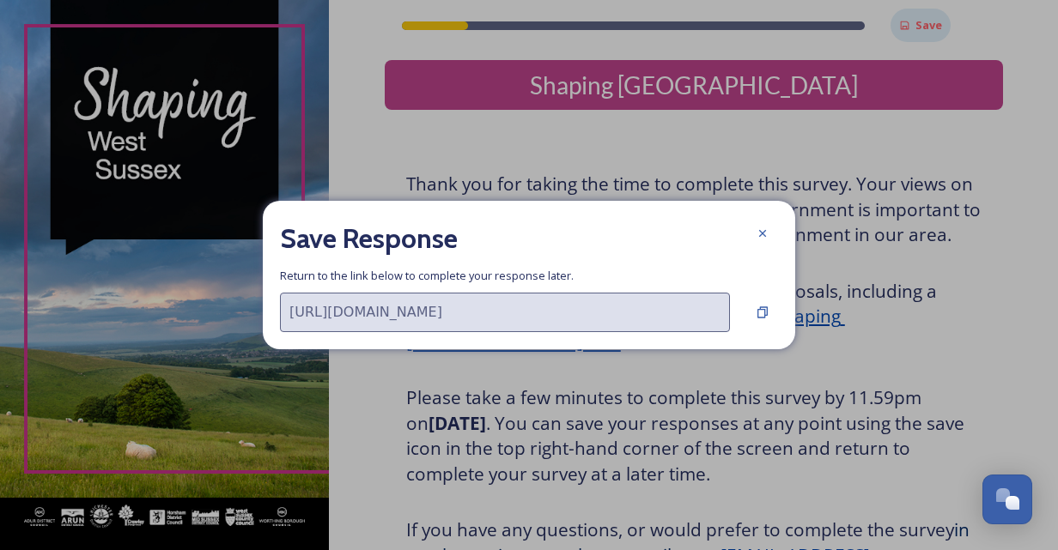
click at [538, 288] on div "Save Response Return to the link below to complete your response later. [URL][D…" at bounding box center [529, 275] width 532 height 149
click at [413, 333] on div "Save Response Return to the link below to complete your response later. [URL][D…" at bounding box center [529, 275] width 532 height 149
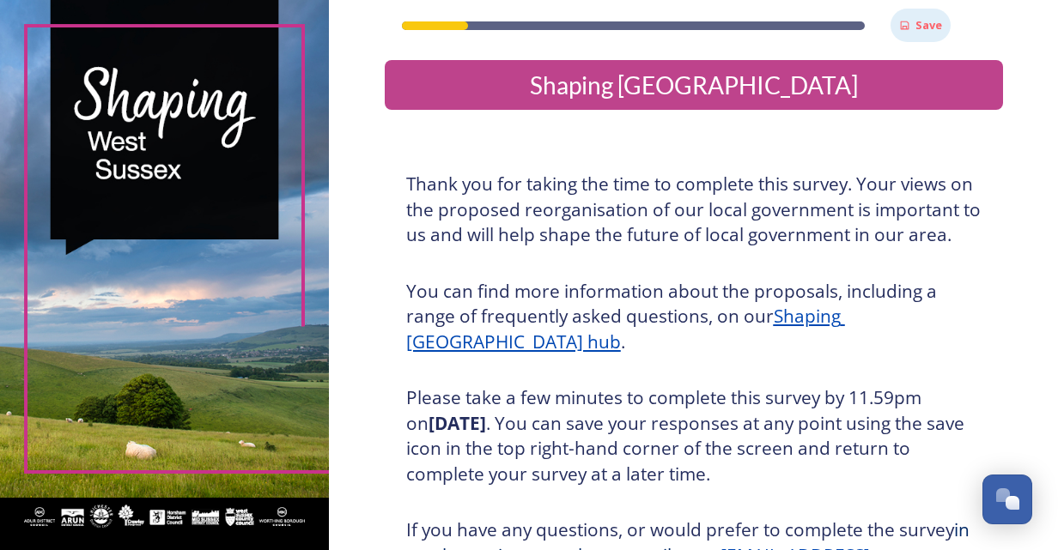
click at [464, 39] on div "Save" at bounding box center [668, 21] width 566 height 42
